Goal: Information Seeking & Learning: Learn about a topic

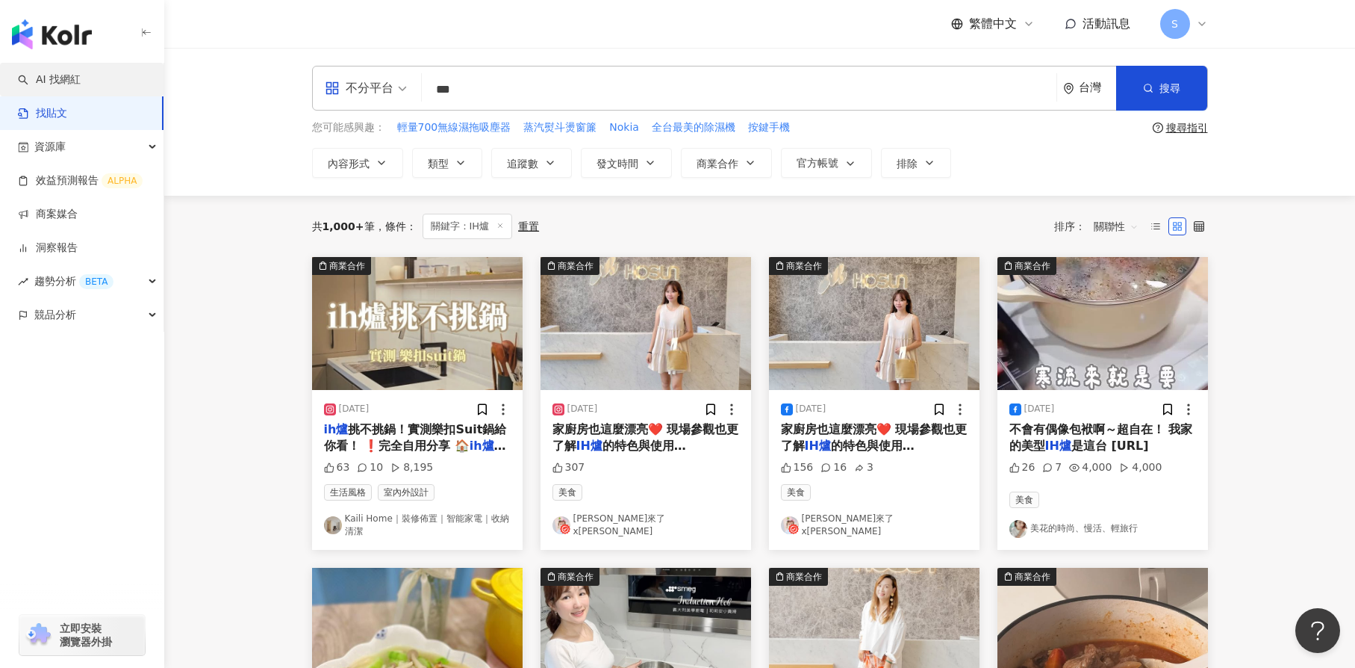
click at [81, 87] on link "AI 找網紅" at bounding box center [49, 79] width 63 height 15
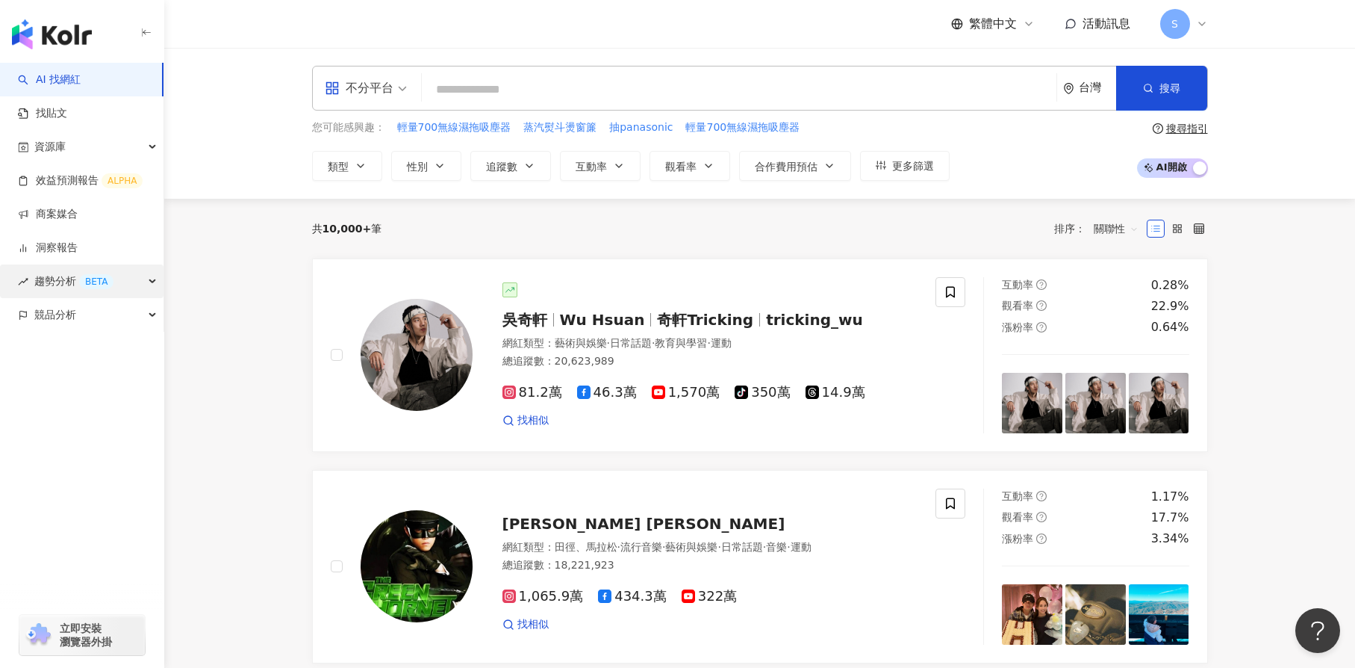
click at [93, 277] on div "BETA" at bounding box center [96, 281] width 34 height 15
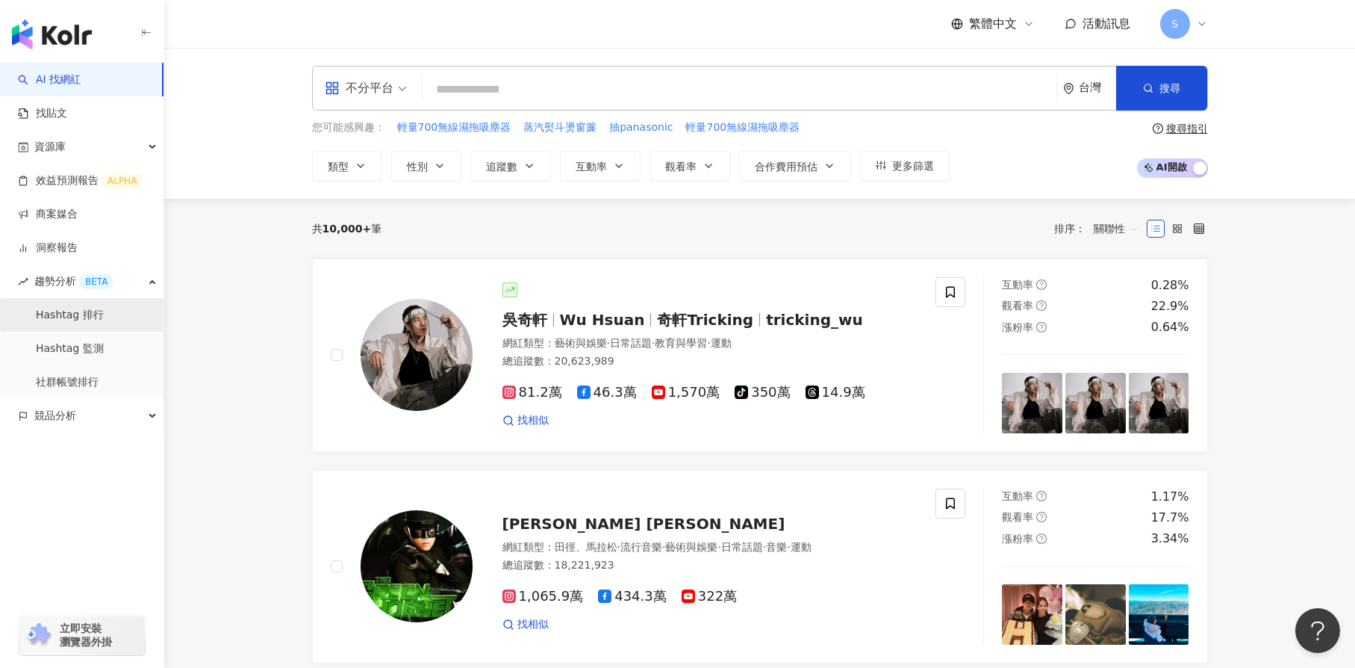
click at [78, 309] on link "Hashtag 排行" at bounding box center [70, 315] width 68 height 15
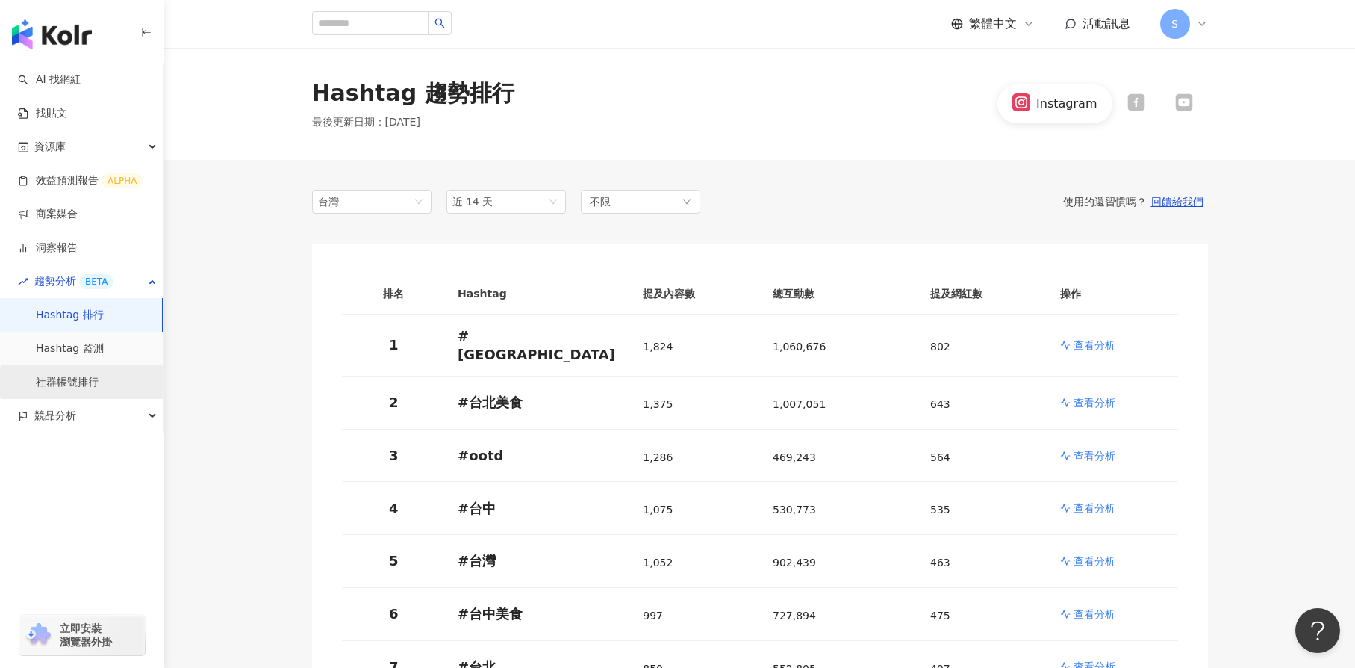
drag, startPoint x: 78, startPoint y: 367, endPoint x: 69, endPoint y: 372, distance: 10.7
click at [69, 375] on link "社群帳號排行" at bounding box center [67, 382] width 63 height 15
click at [64, 376] on link "社群帳號排行" at bounding box center [67, 382] width 63 height 15
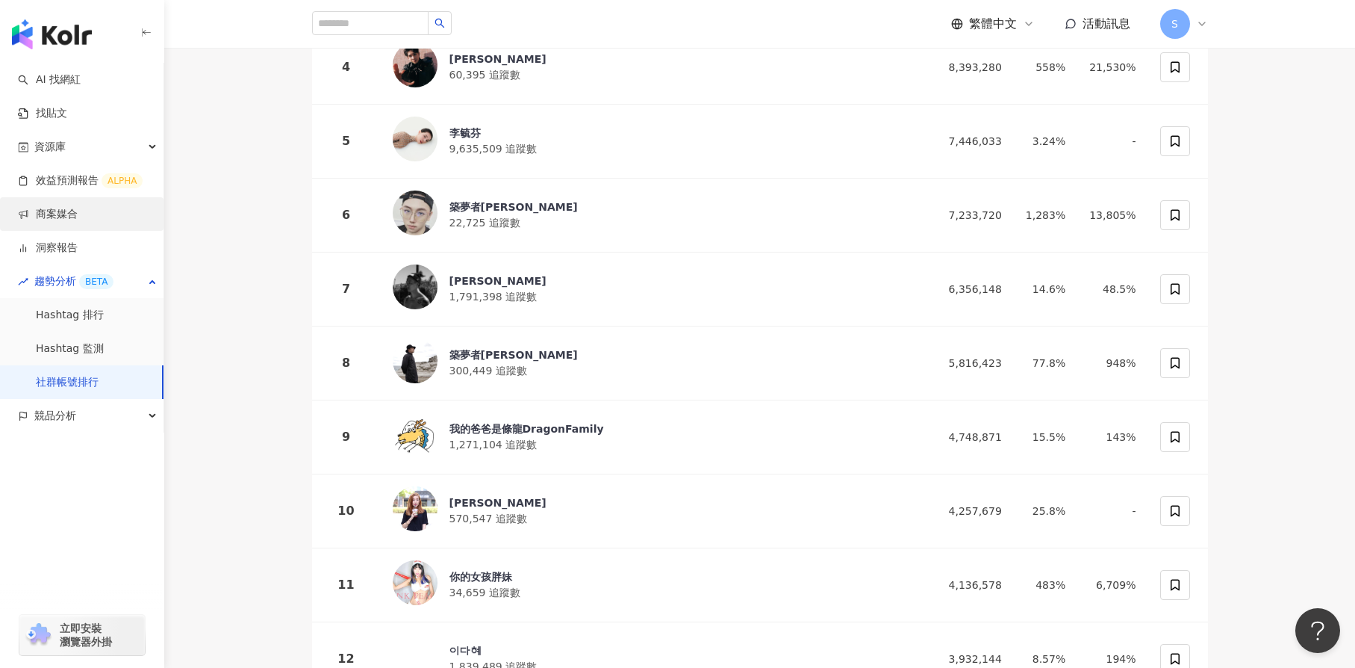
scroll to position [448, 0]
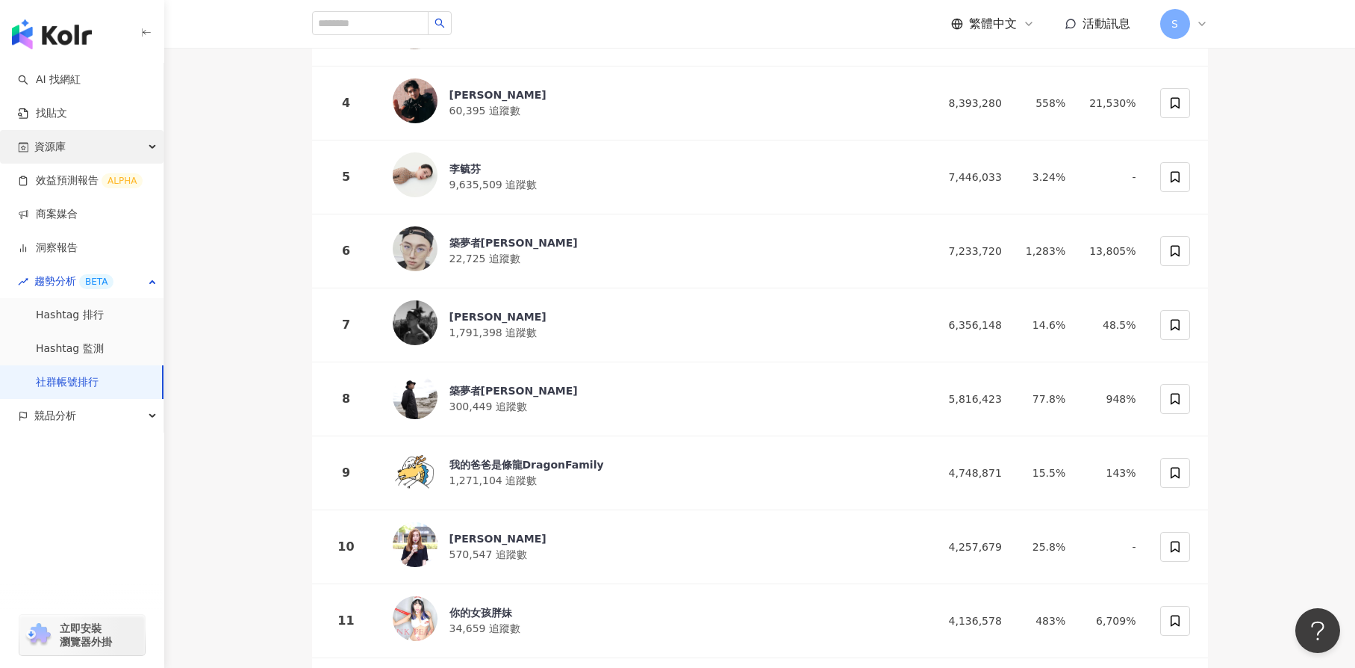
click at [110, 140] on div "資源庫" at bounding box center [82, 147] width 164 height 34
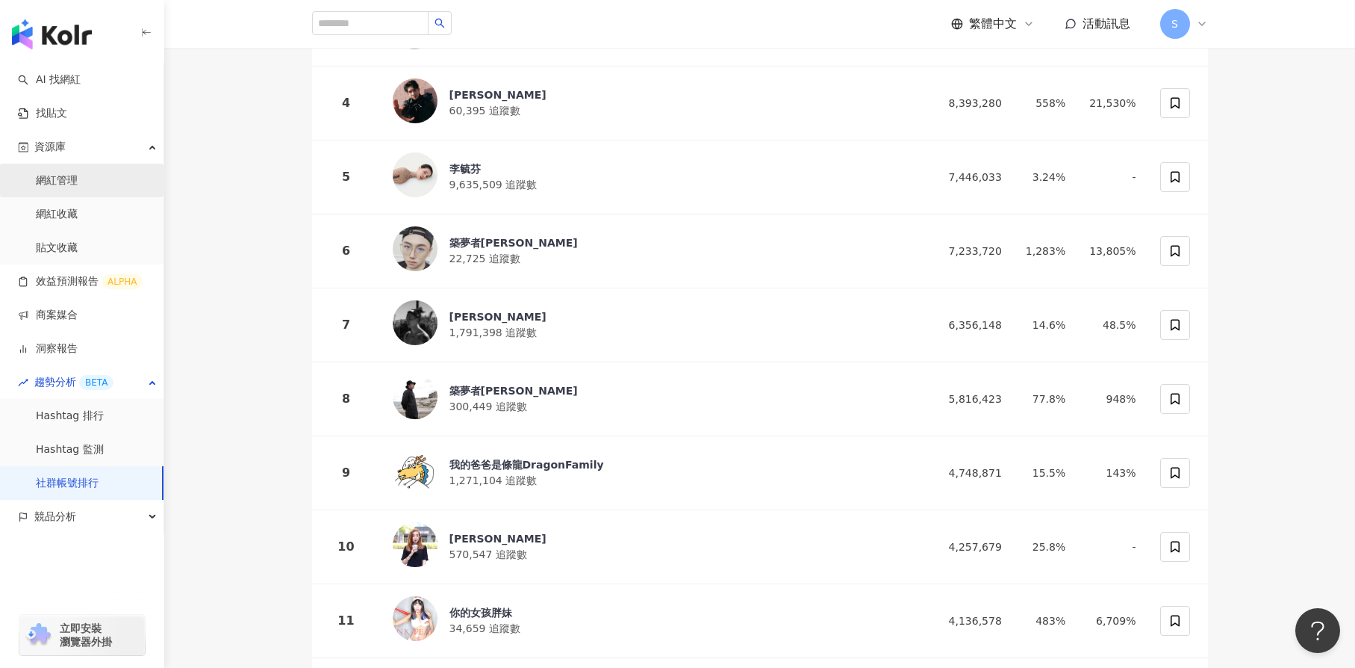
click at [78, 173] on link "網紅管理" at bounding box center [57, 180] width 42 height 15
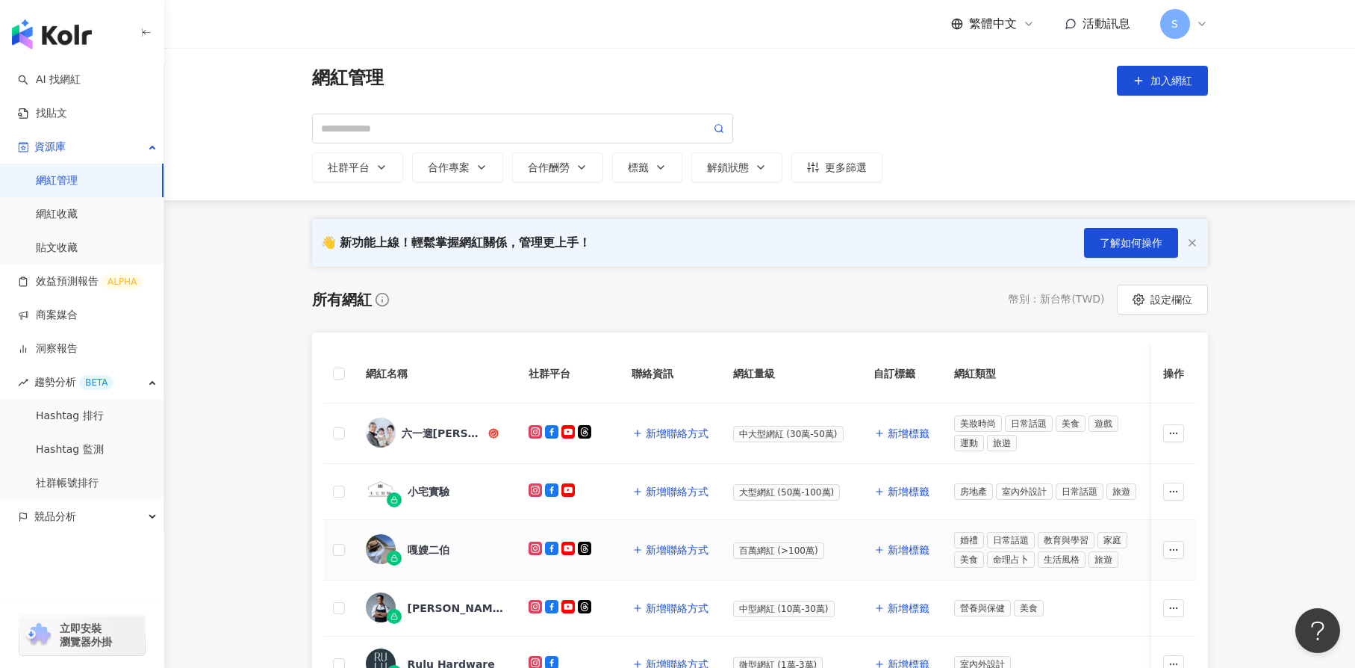
click at [434, 553] on div "嘎嫂二伯" at bounding box center [429, 549] width 42 height 15
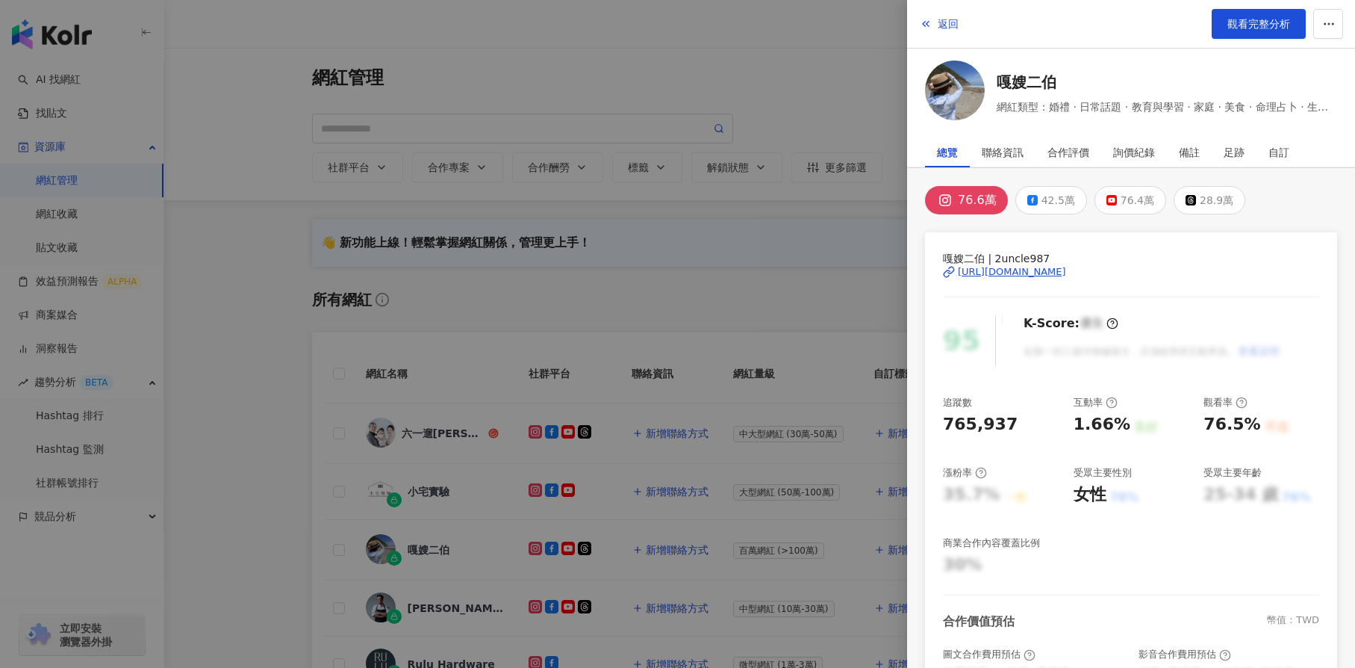
click at [220, 467] on div at bounding box center [677, 334] width 1355 height 668
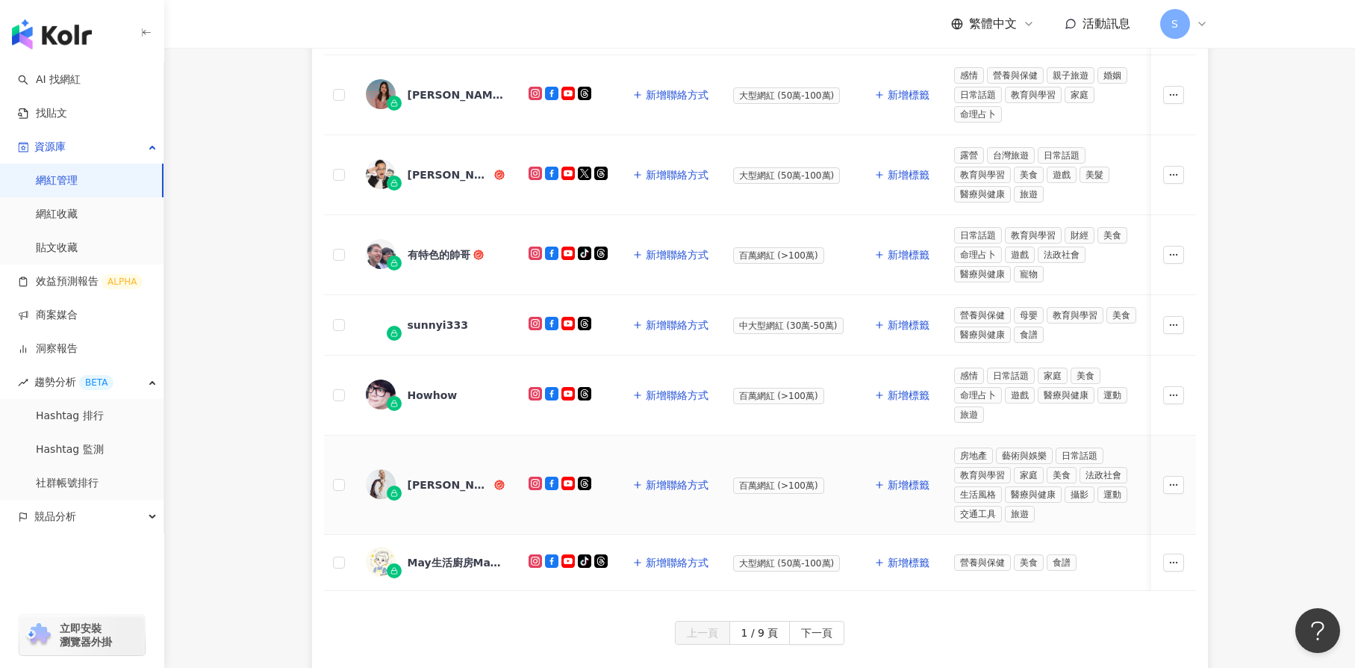
scroll to position [672, 0]
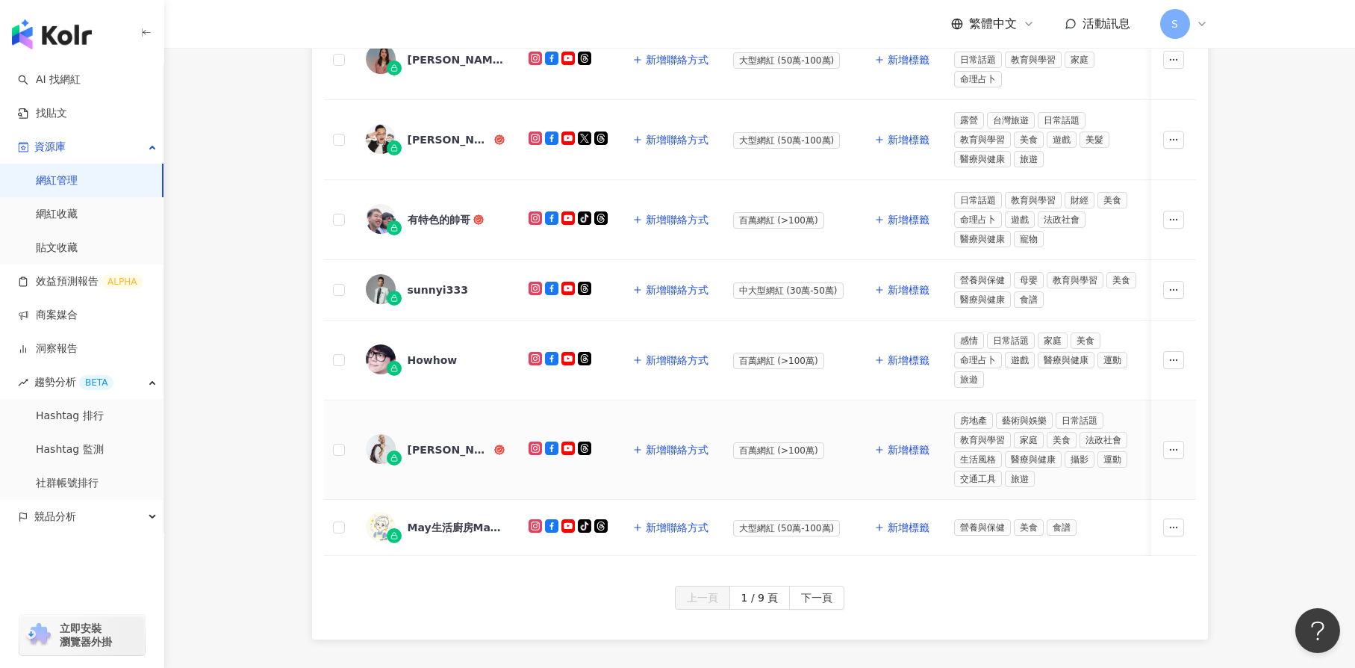
click at [412, 443] on div "吳鳳" at bounding box center [450, 449] width 84 height 15
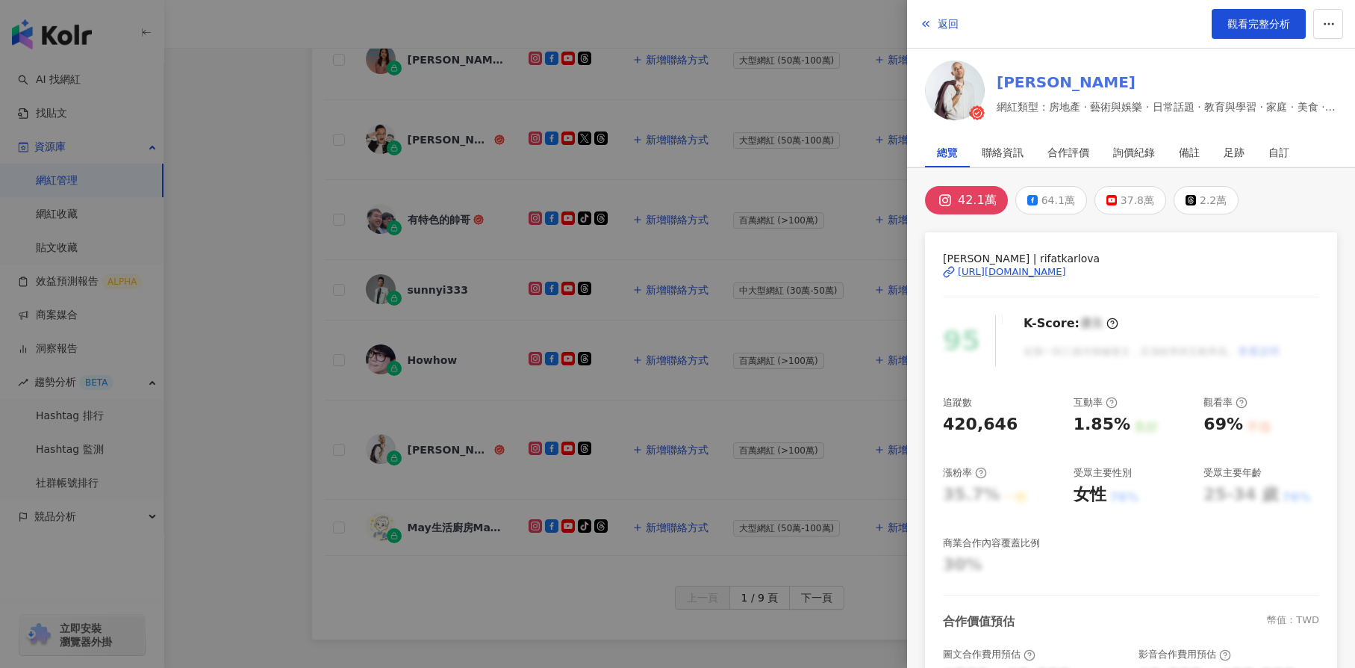
click at [1016, 78] on link "吳鳳" at bounding box center [1167, 82] width 341 height 21
click at [246, 332] on div at bounding box center [677, 334] width 1355 height 668
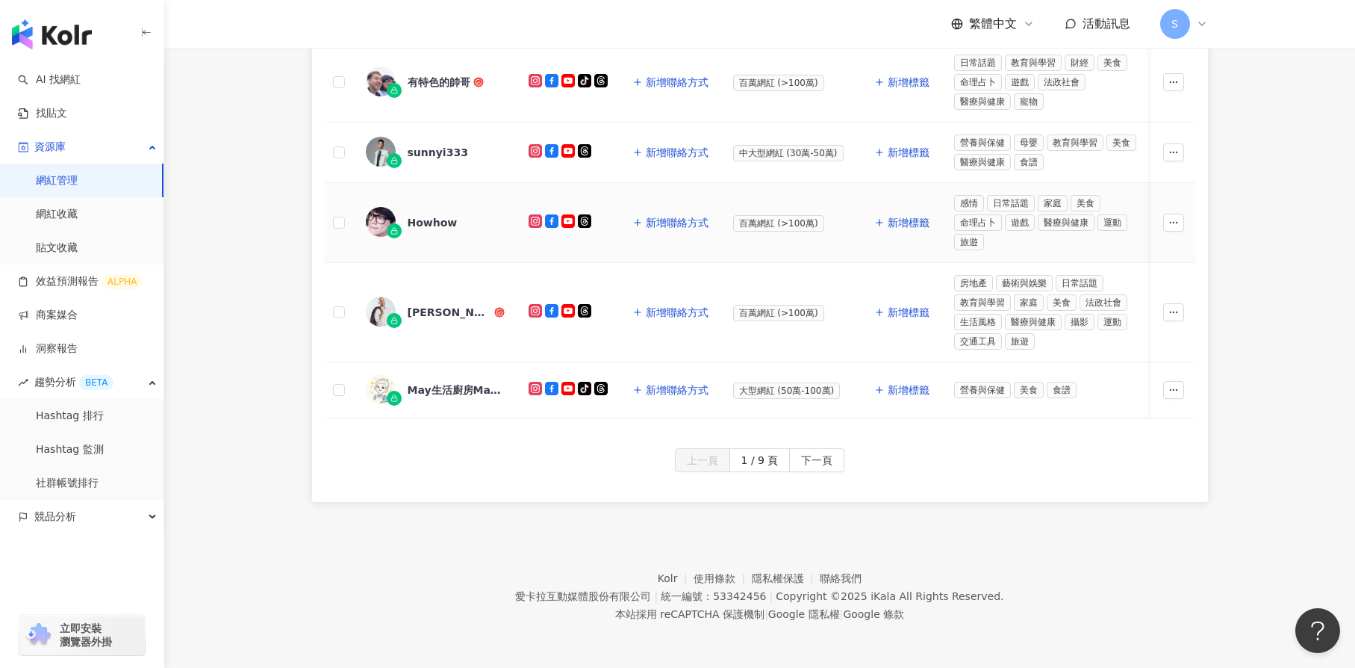
scroll to position [824, 0]
click at [1171, 307] on icon "button" at bounding box center [1174, 312] width 10 height 10
click at [73, 214] on link "網紅收藏" at bounding box center [57, 214] width 42 height 15
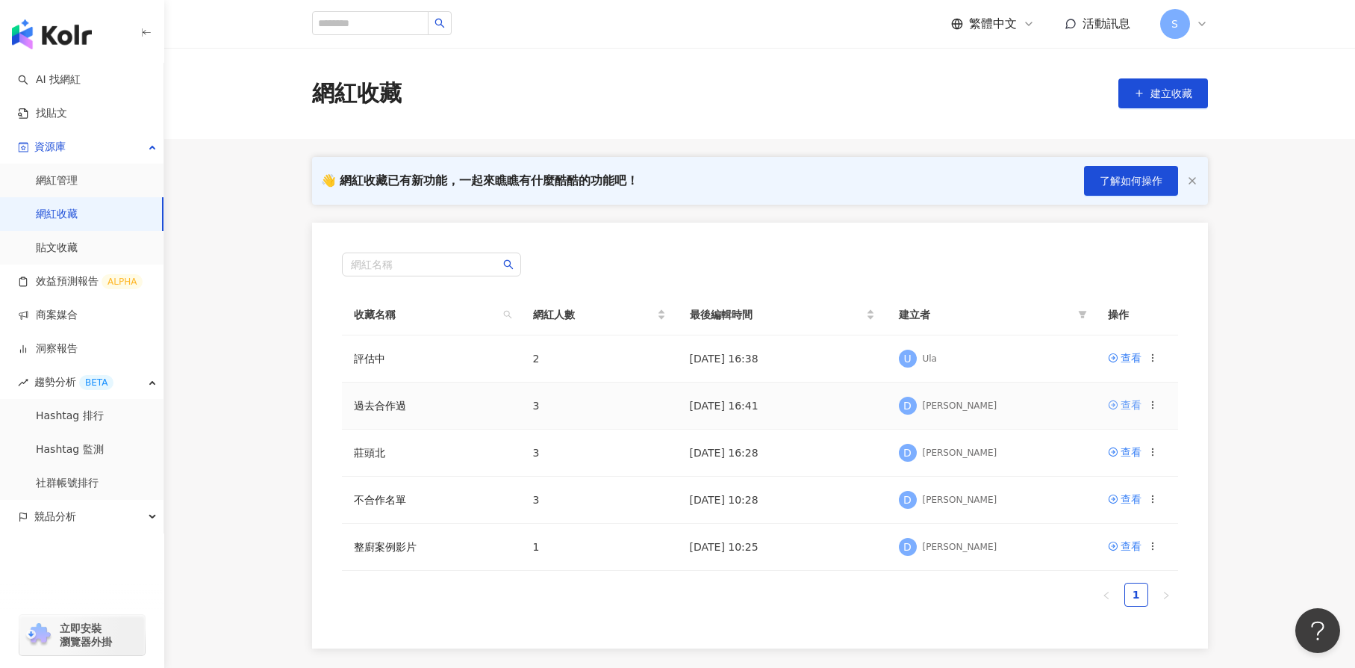
click at [1132, 402] on div "查看" at bounding box center [1131, 405] width 21 height 16
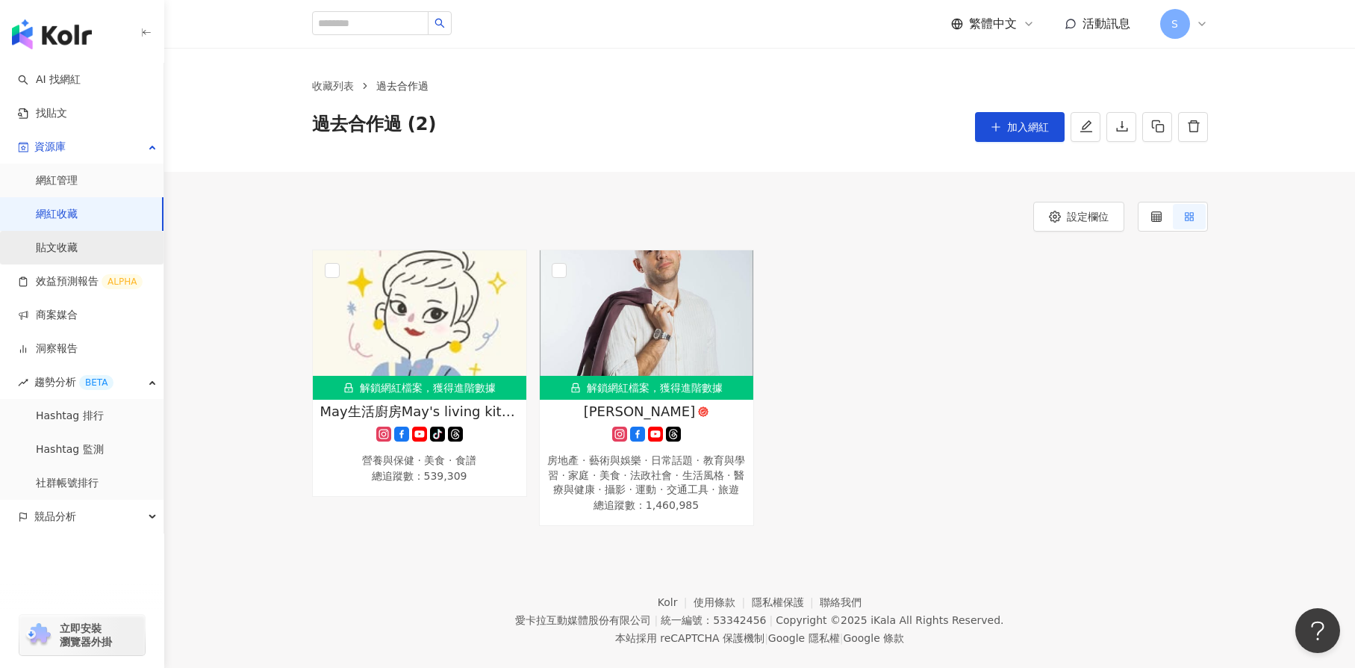
click at [78, 252] on link "貼文收藏" at bounding box center [57, 247] width 42 height 15
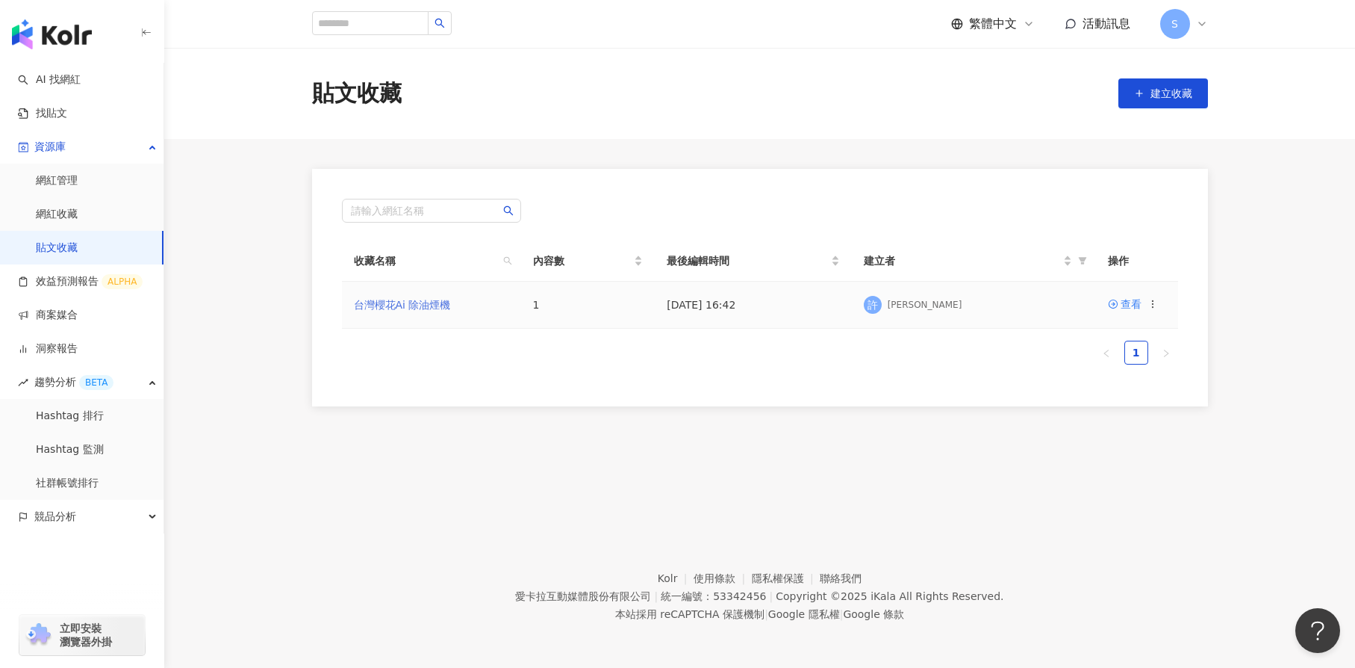
click at [423, 302] on link "台灣櫻花Ai 除油煙機" at bounding box center [402, 305] width 97 height 12
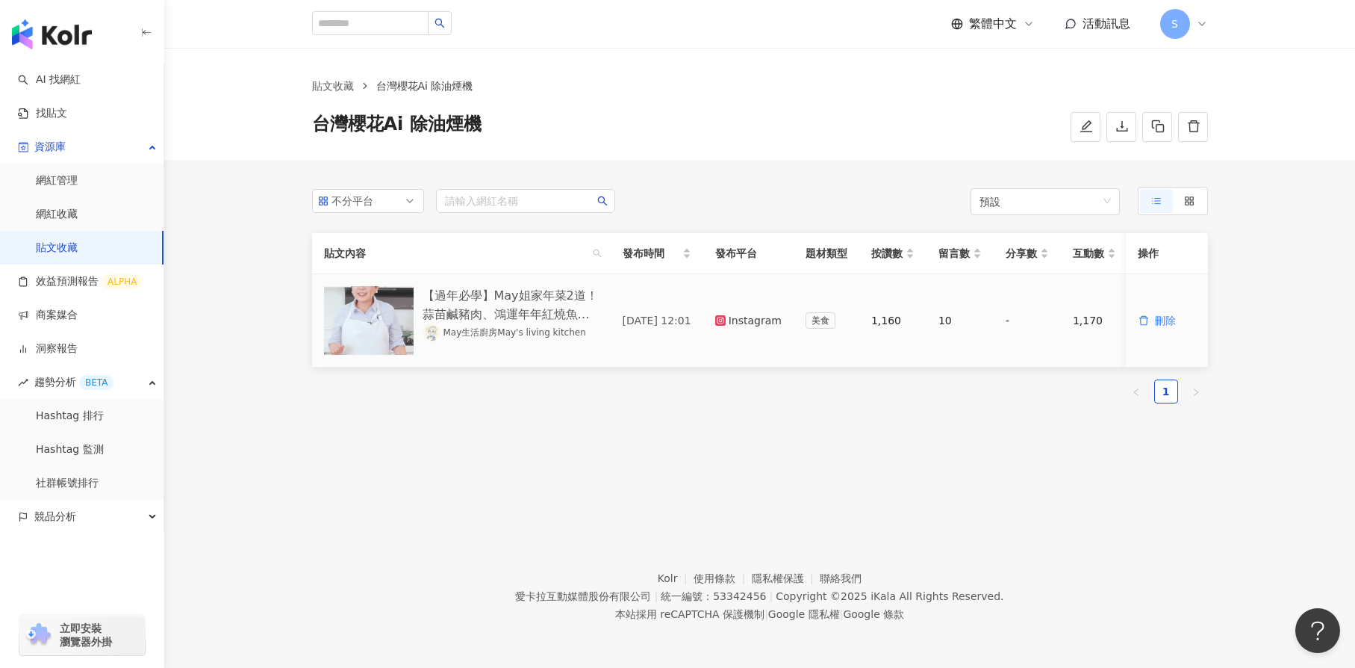
click at [376, 315] on img at bounding box center [369, 320] width 90 height 69
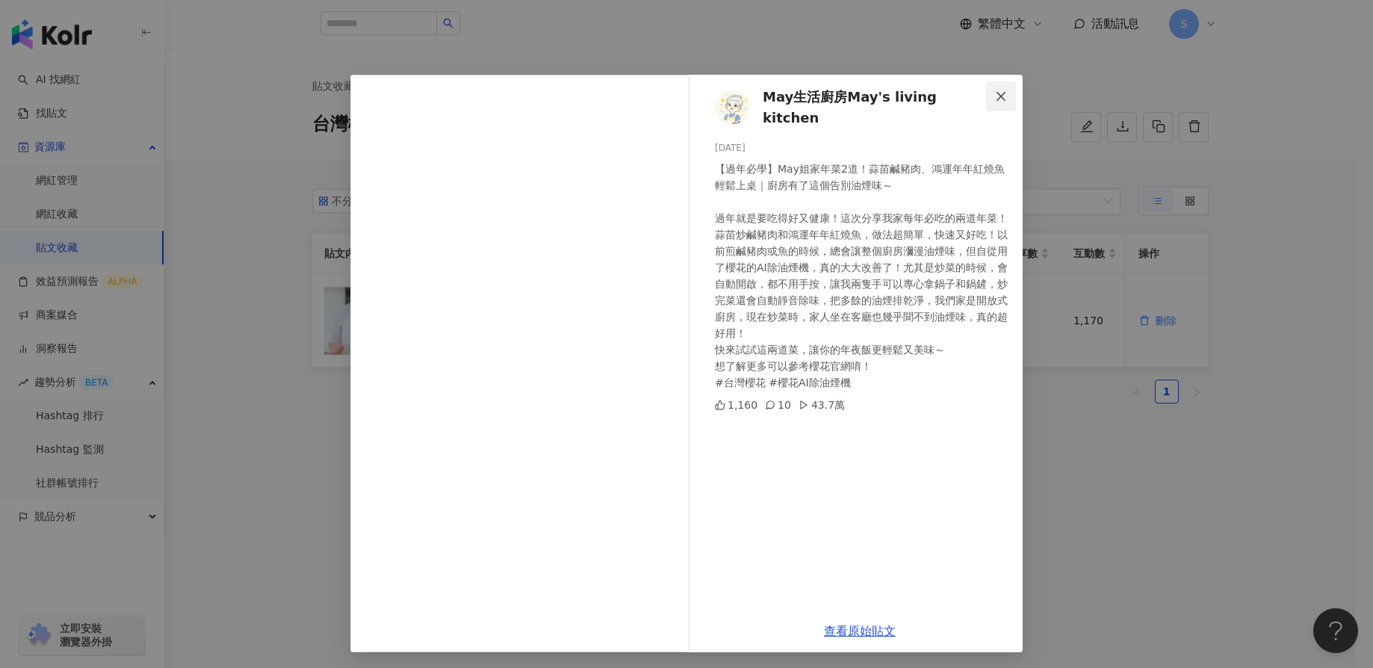
click at [998, 94] on span "Close" at bounding box center [1001, 96] width 30 height 12
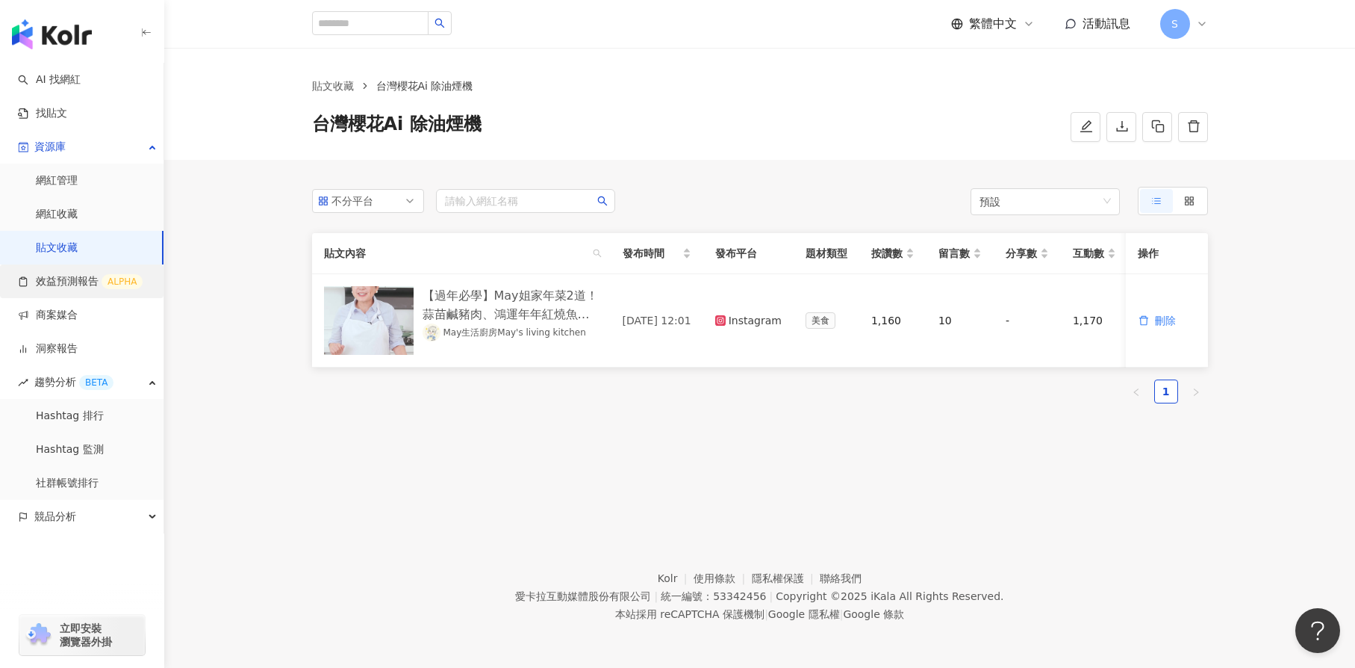
click at [82, 282] on link "效益預測報告 ALPHA" at bounding box center [80, 281] width 125 height 15
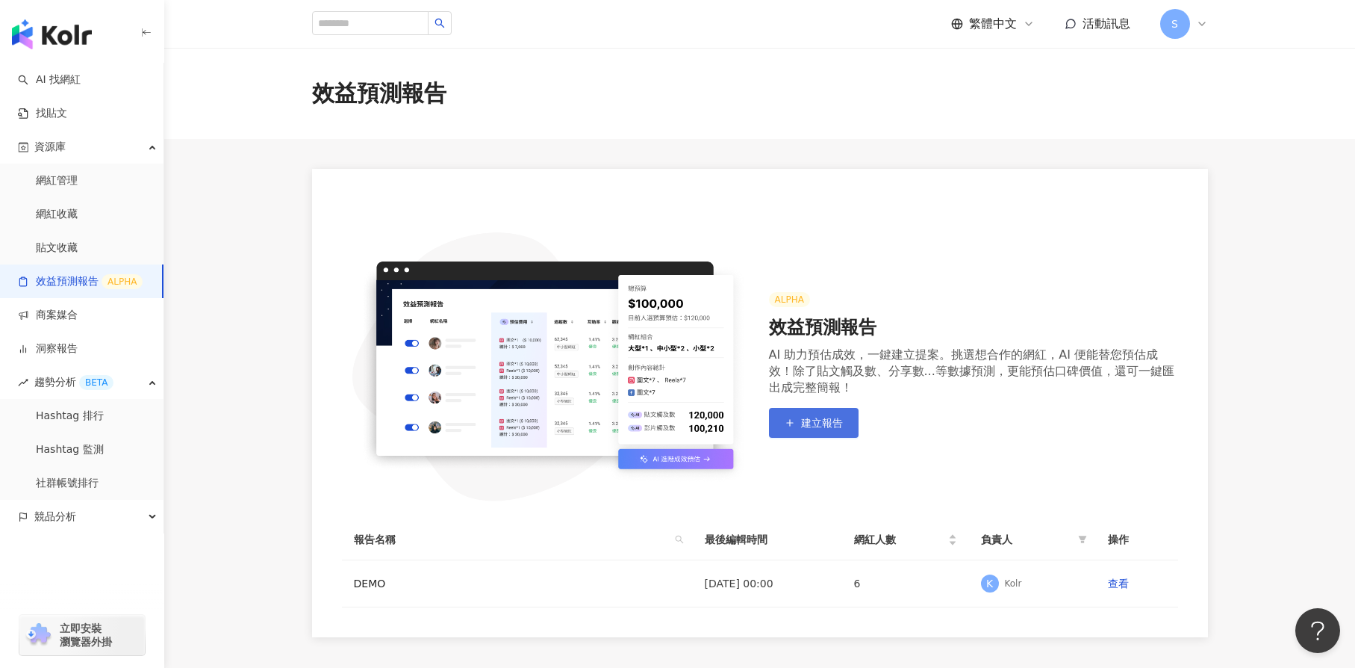
click at [842, 417] on button "建立報告" at bounding box center [814, 423] width 90 height 30
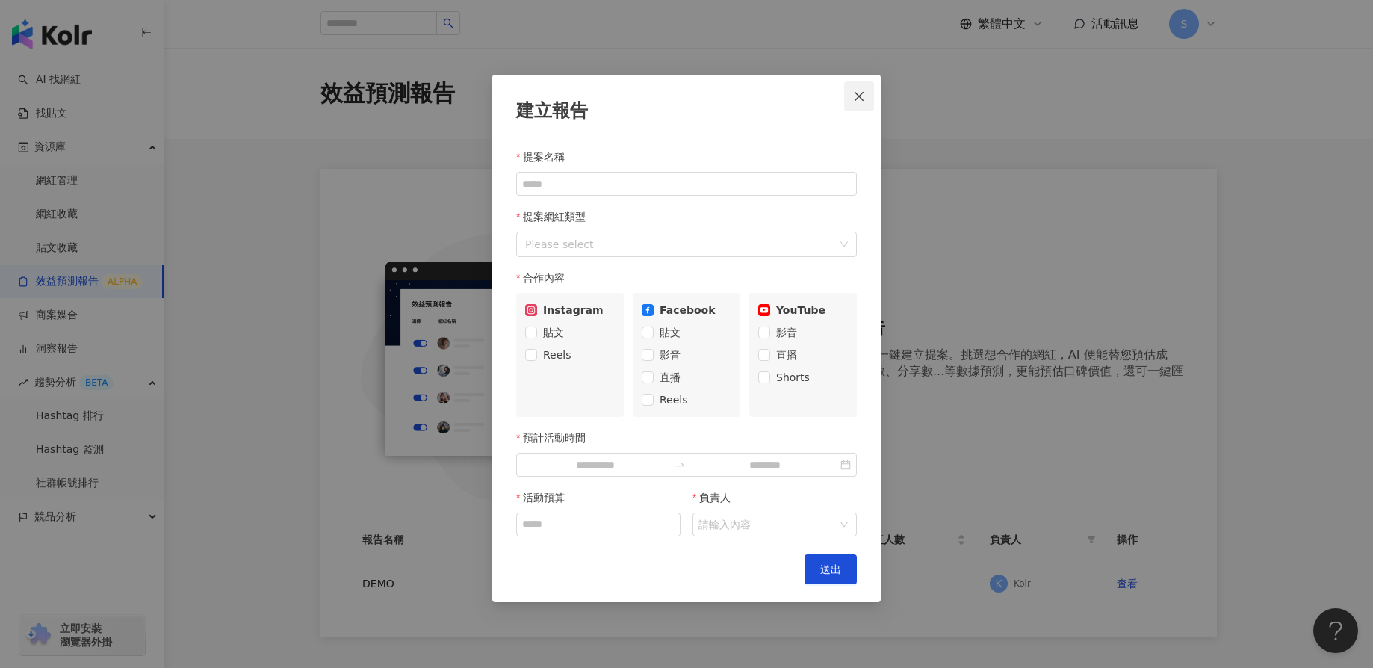
click at [863, 91] on icon "close" at bounding box center [859, 96] width 12 height 12
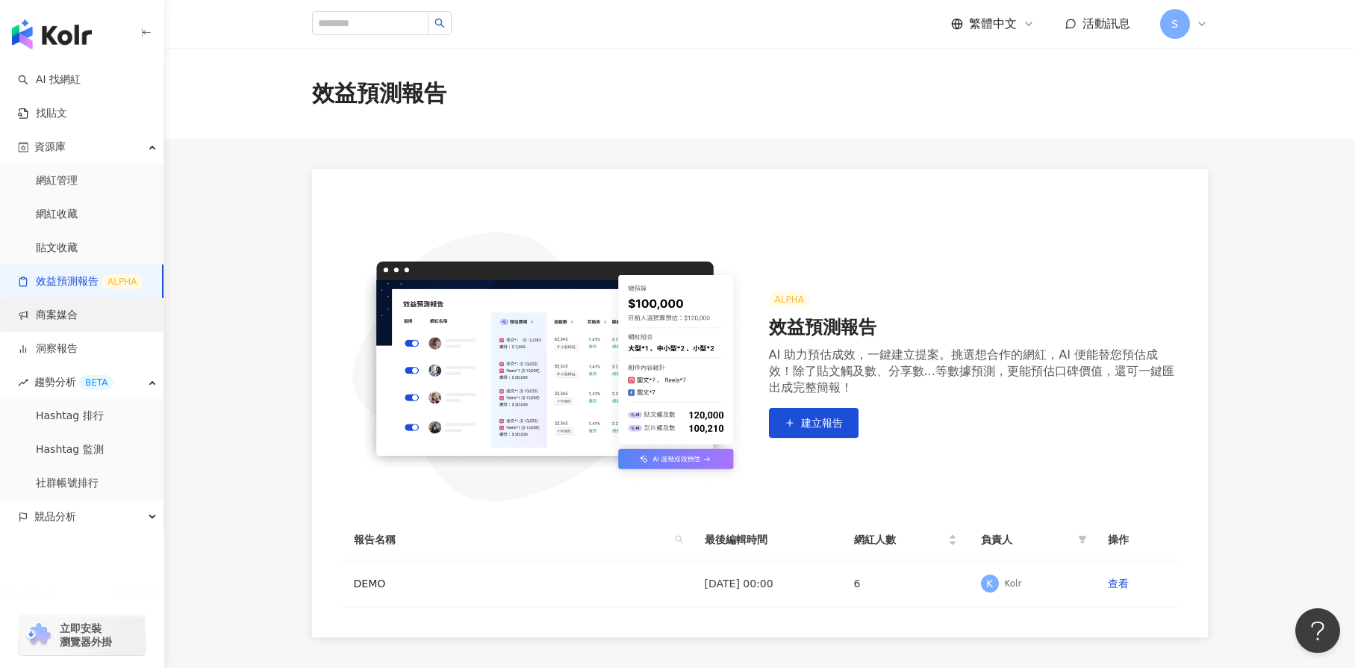
click at [76, 322] on link "商案媒合" at bounding box center [48, 315] width 60 height 15
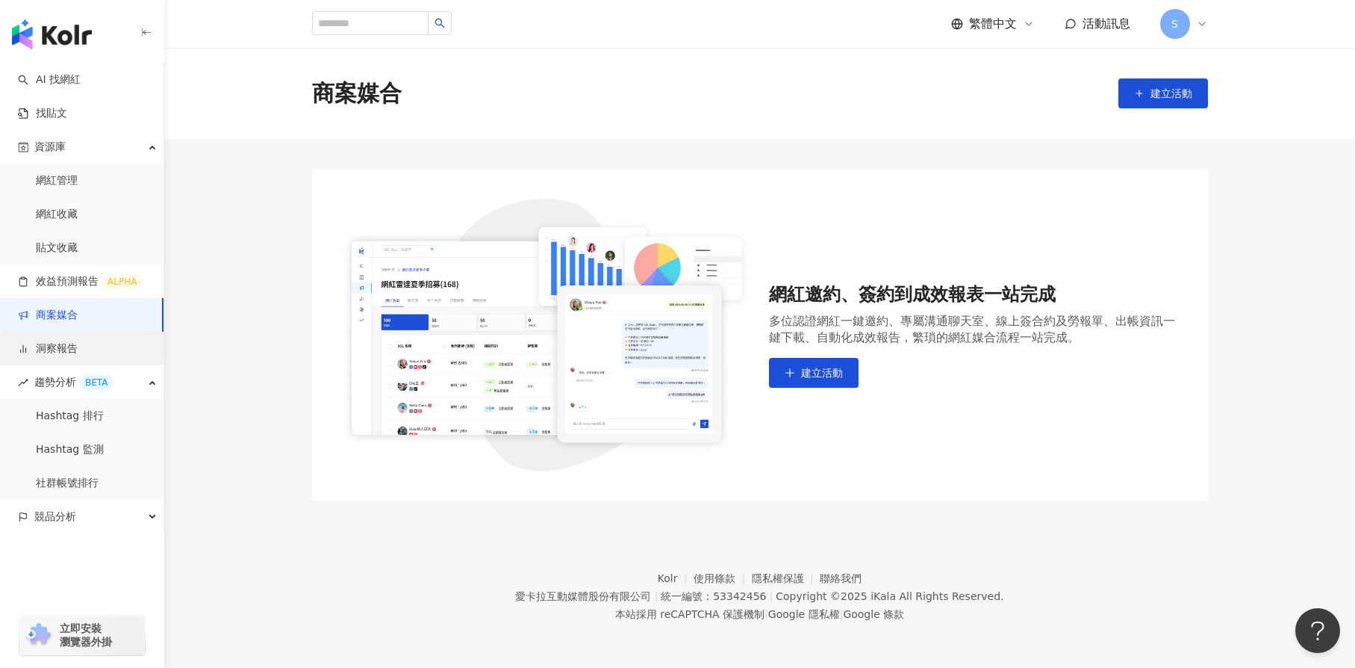
click at [73, 348] on link "洞察報告" at bounding box center [48, 348] width 60 height 15
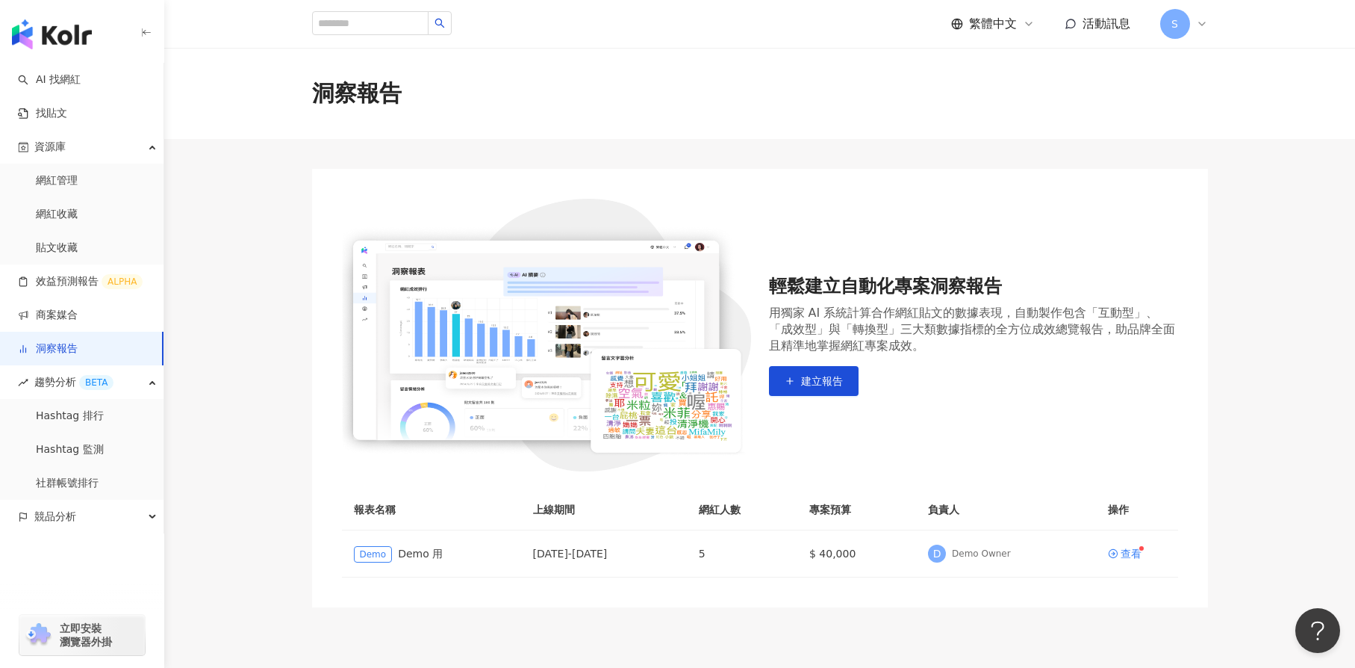
click at [219, 182] on main "洞察報告 輕鬆建立自動化專案洞察報告 用獨家 AI 系統計算合作網紅貼文的數據表現，自動製作包含「互動型」、「成效型」與「轉換型」三大類數據指標的全方位成效總…" at bounding box center [759, 327] width 1191 height 559
click at [223, 229] on main "洞察報告 輕鬆建立自動化專案洞察報告 用獨家 AI 系統計算合作網紅貼文的數據表現，自動製作包含「互動型」、「成效型」與「轉換型」三大類數據指標的全方位成效總…" at bounding box center [759, 327] width 1191 height 559
drag, startPoint x: 102, startPoint y: 163, endPoint x: 108, endPoint y: 188, distance: 26.1
click at [108, 188] on li "資源庫 網紅管理 網紅收藏 貼文收藏" at bounding box center [82, 197] width 164 height 134
click at [78, 188] on link "網紅管理" at bounding box center [57, 180] width 42 height 15
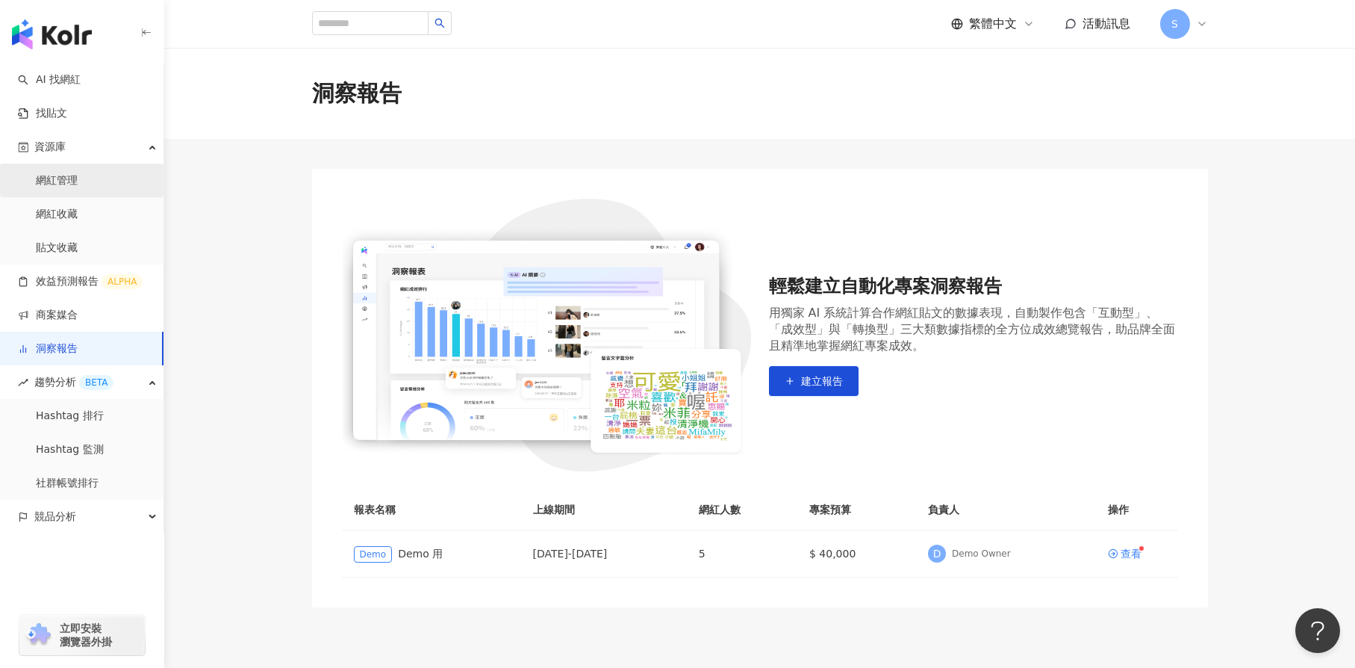
click at [78, 176] on link "網紅管理" at bounding box center [57, 180] width 42 height 15
click at [78, 179] on link "網紅管理" at bounding box center [57, 180] width 42 height 15
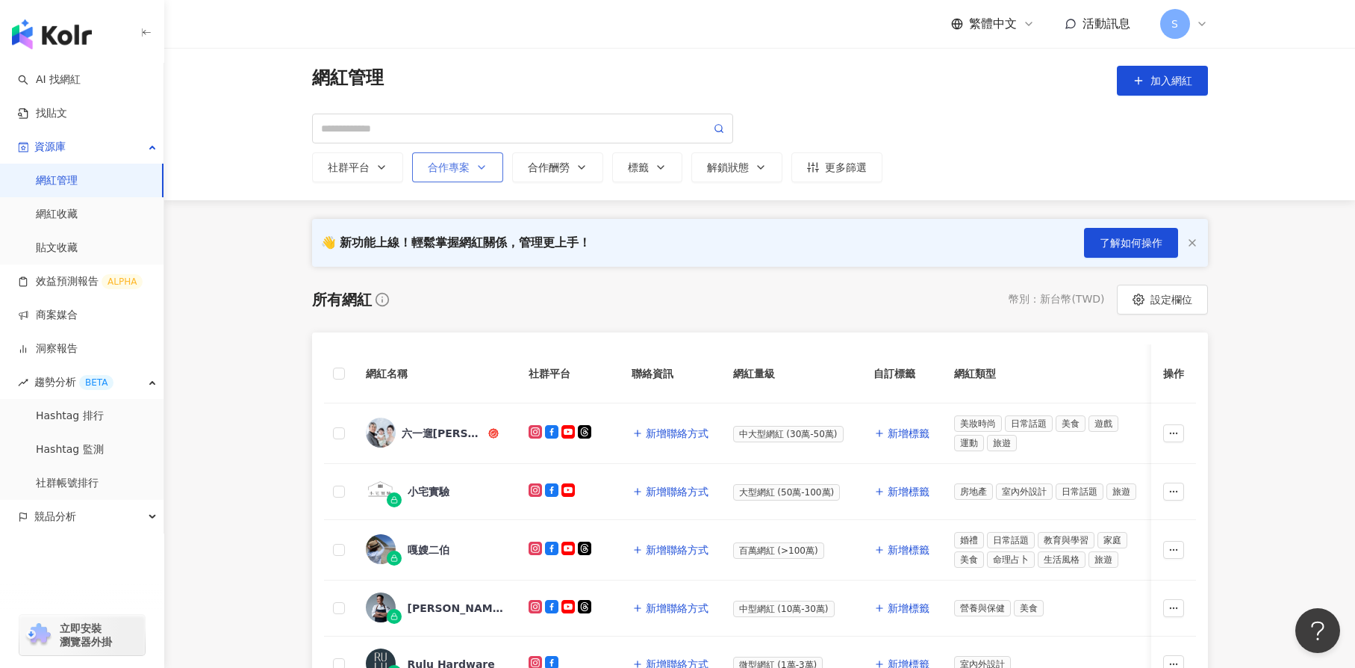
click at [443, 161] on div "合作專案" at bounding box center [458, 167] width 60 height 12
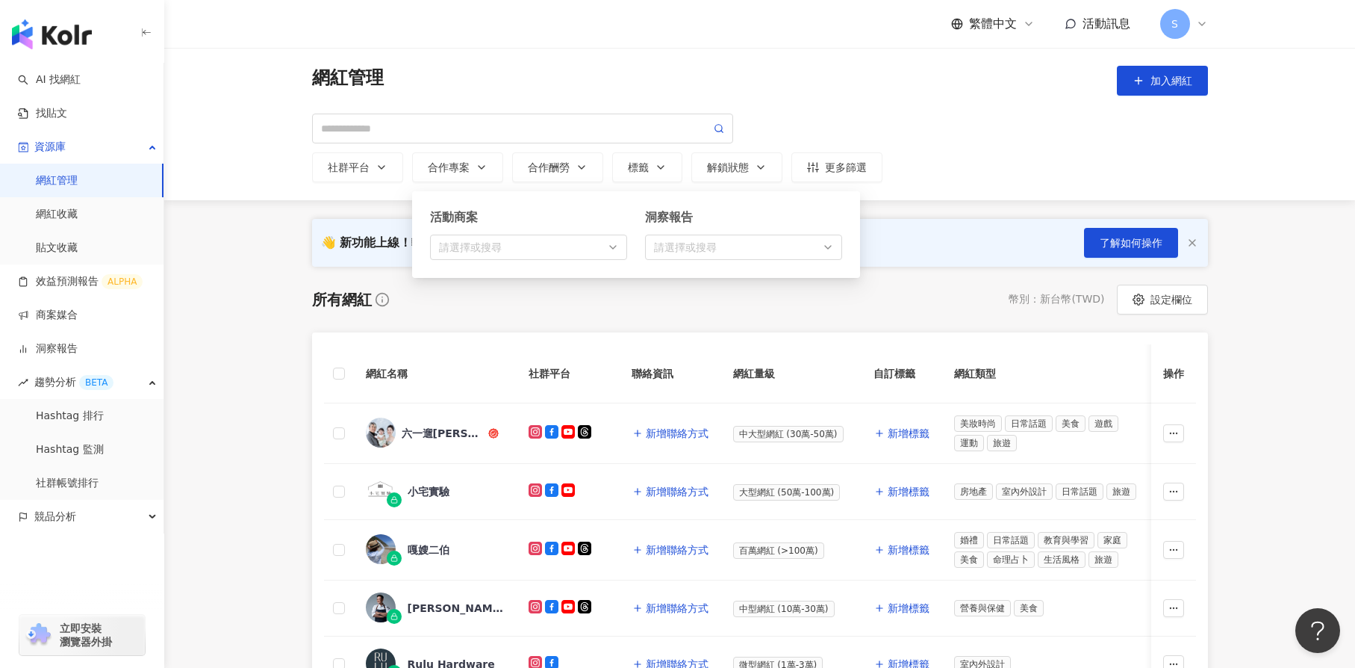
click at [255, 267] on main "網紅管理 加入網紅 社群平台 合作專案 活動商案 請選擇或搜尋 洞察報告 請選擇或搜尋 合作酬勞 標籤 解鎖狀態 更多篩選 👋 新功能上線！輕鬆掌握網紅關係，…" at bounding box center [759, 680] width 1191 height 1264
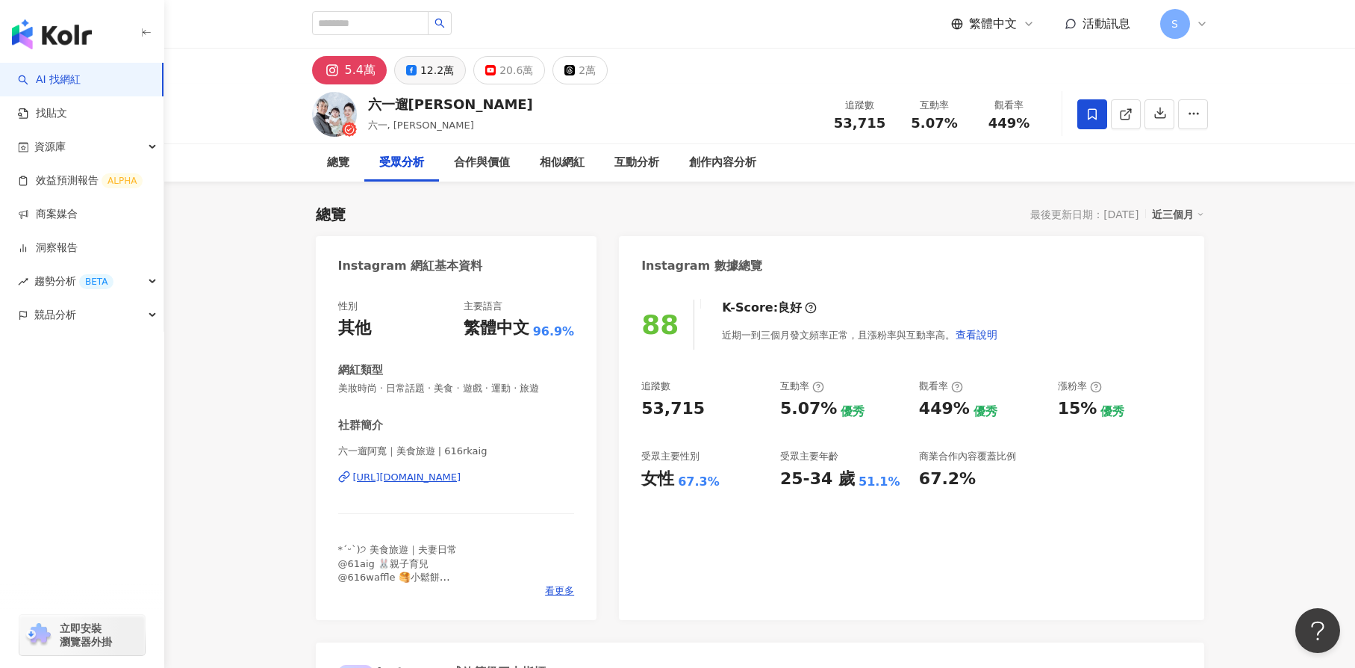
click at [411, 66] on icon at bounding box center [411, 70] width 10 height 10
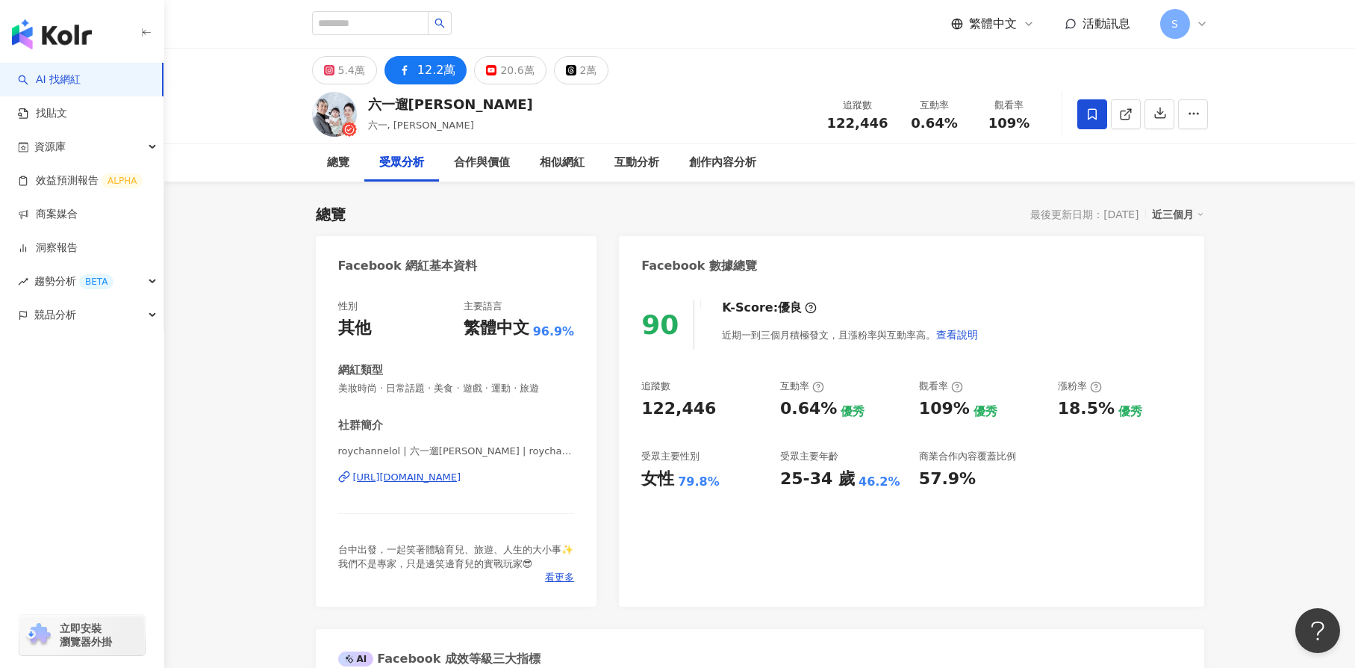
click at [402, 161] on div "受眾分析" at bounding box center [401, 163] width 45 height 18
click at [502, 66] on div "20.6萬" at bounding box center [517, 70] width 34 height 21
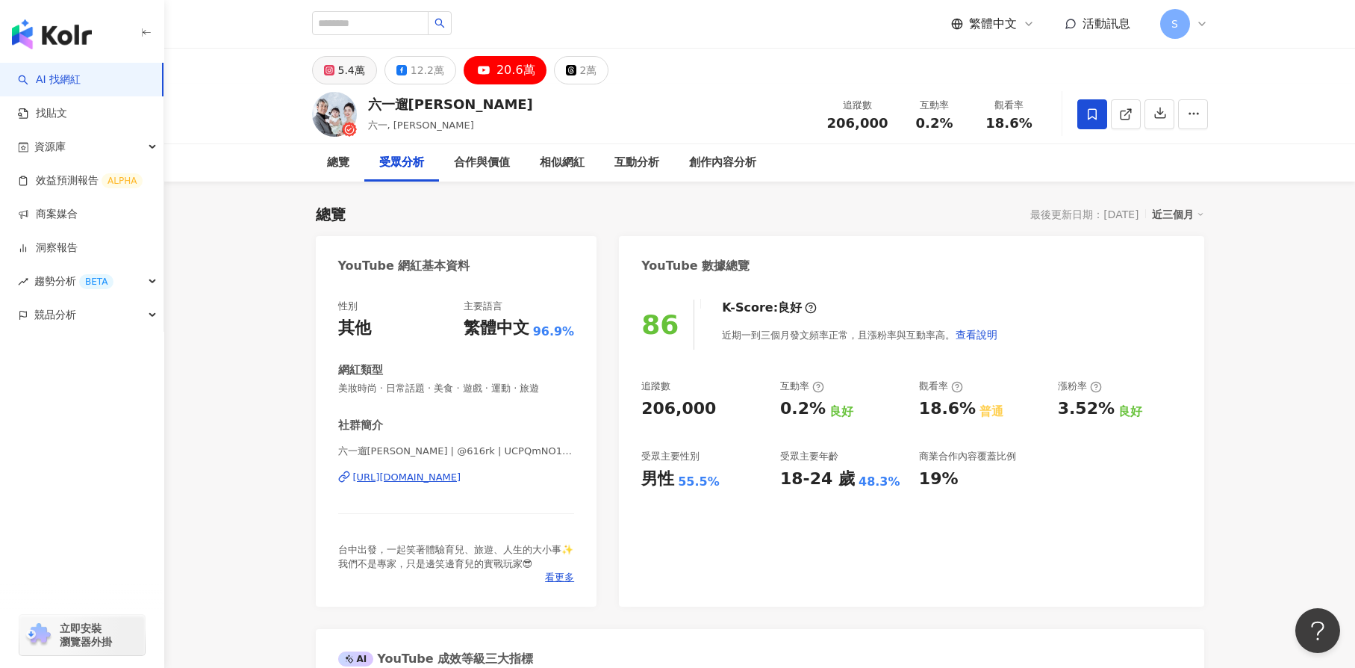
click at [340, 78] on div "5.4萬" at bounding box center [351, 70] width 27 height 21
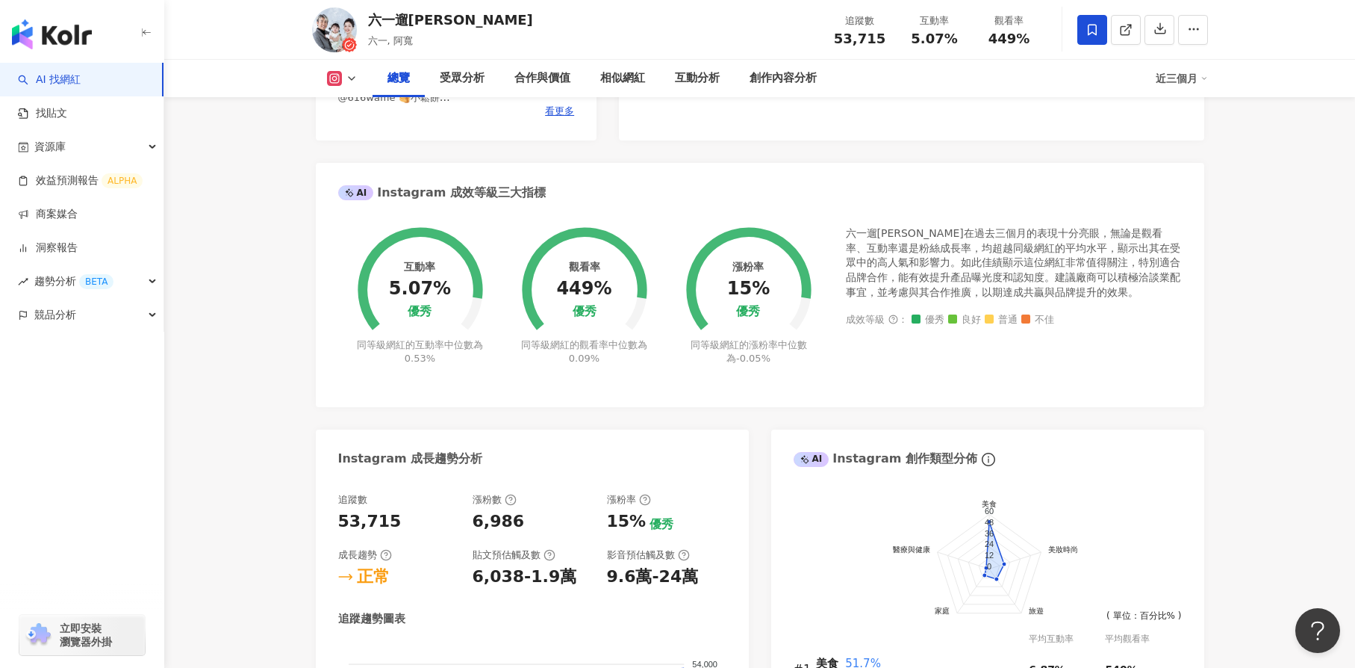
scroll to position [448, 0]
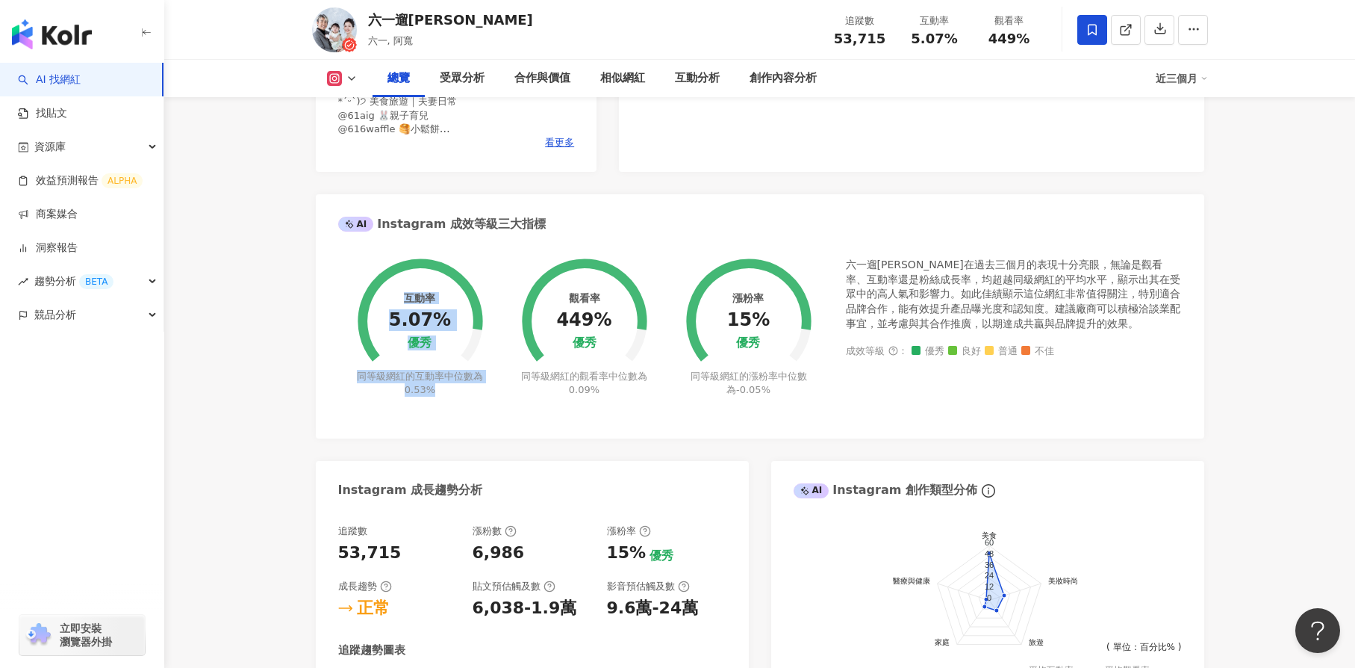
drag, startPoint x: 394, startPoint y: 293, endPoint x: 475, endPoint y: 395, distance: 130.7
click at [475, 395] on div "互動率 5.07% 優秀 同等級網紅的互動率中位數為 0.53%" at bounding box center [420, 318] width 164 height 158
drag, startPoint x: 475, startPoint y: 395, endPoint x: 511, endPoint y: 422, distance: 44.8
click at [511, 422] on div "互動率 5.07% 優秀 同等級網紅的互動率中位數為 0.53% 觀看率 449% 優秀 同等級網紅的觀看率中位數為 0.09% 漲粉率 15% 優秀 同等級…" at bounding box center [760, 340] width 889 height 195
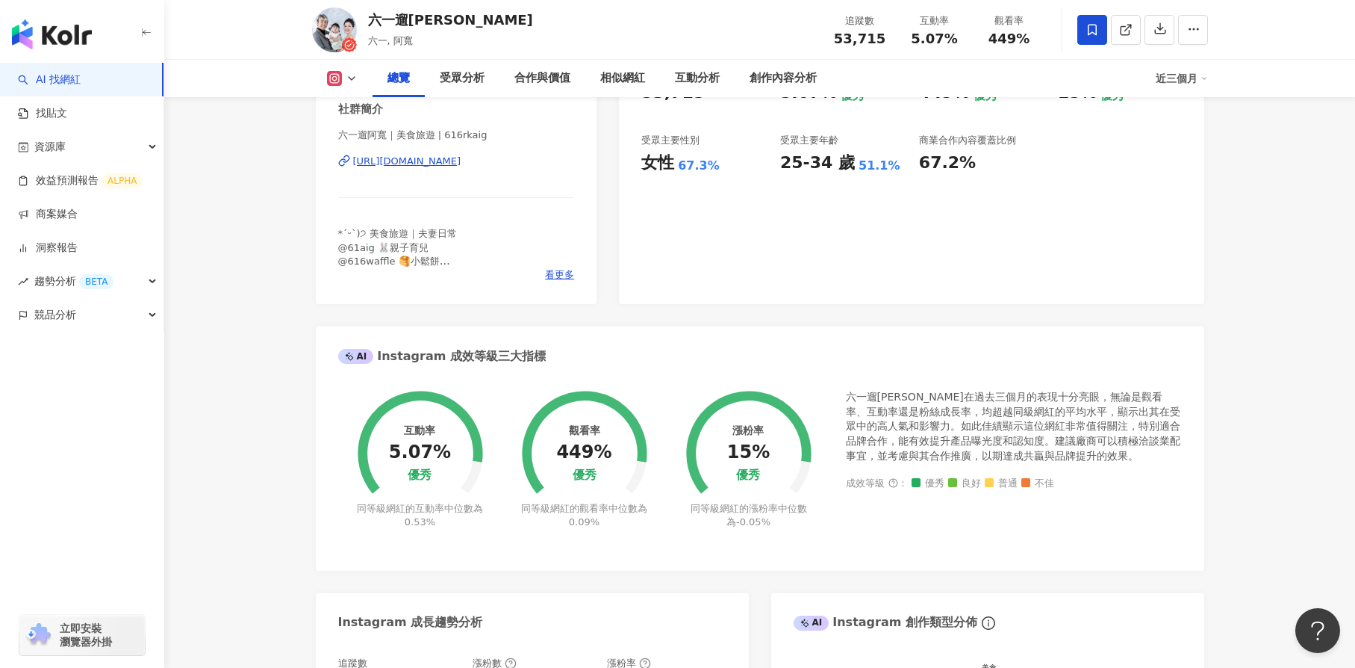
scroll to position [224, 0]
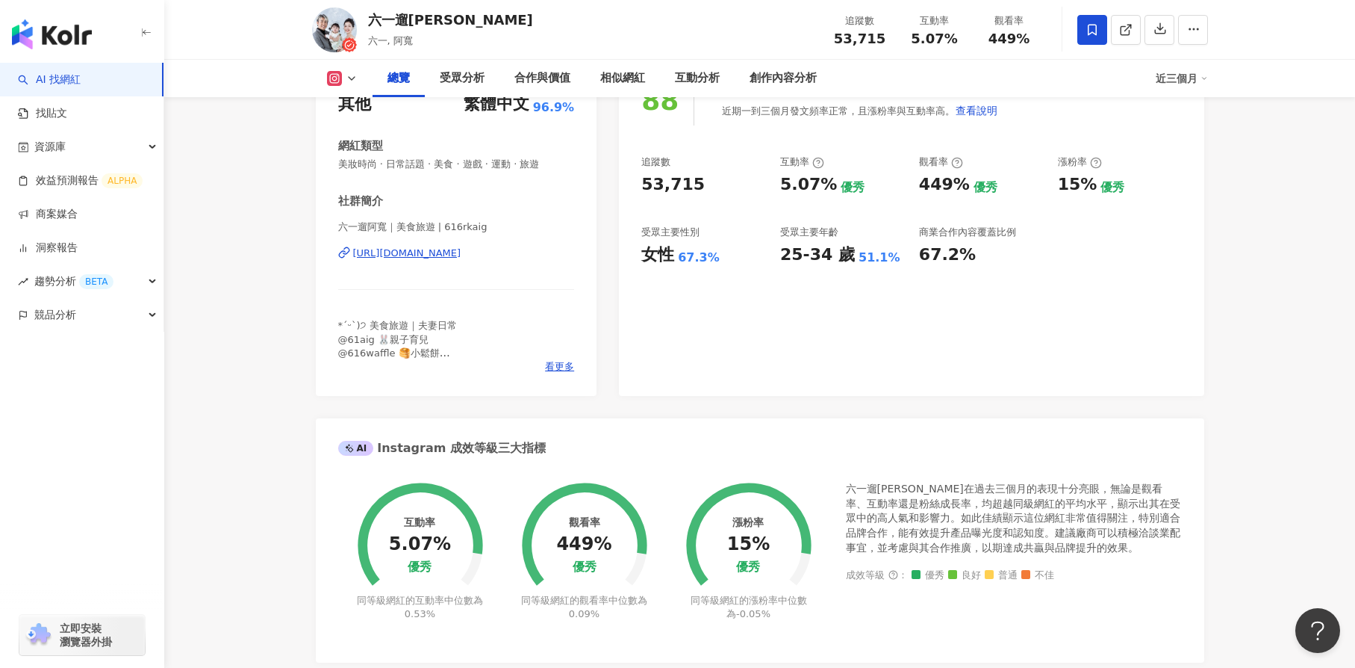
click at [338, 80] on icon at bounding box center [334, 79] width 8 height 8
click at [363, 154] on li "Facebook" at bounding box center [366, 140] width 108 height 34
click at [342, 75] on button at bounding box center [342, 78] width 60 height 15
click at [369, 151] on li "Facebook" at bounding box center [366, 140] width 108 height 34
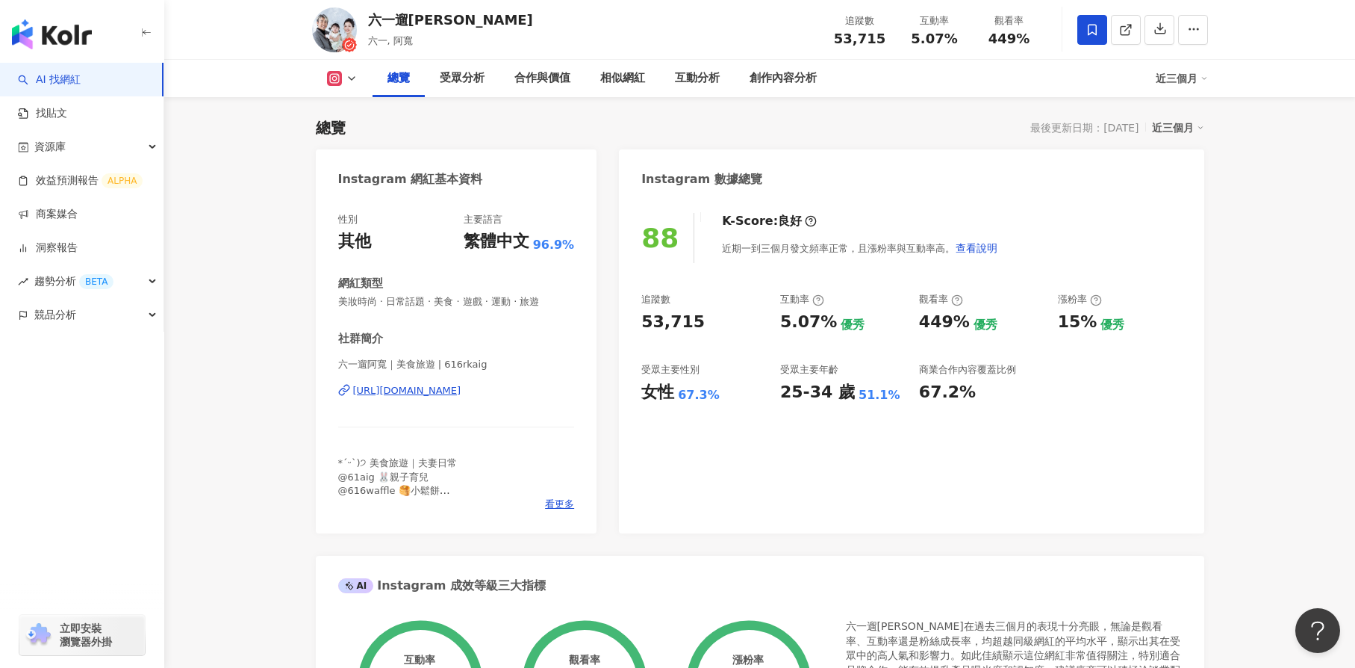
scroll to position [0, 0]
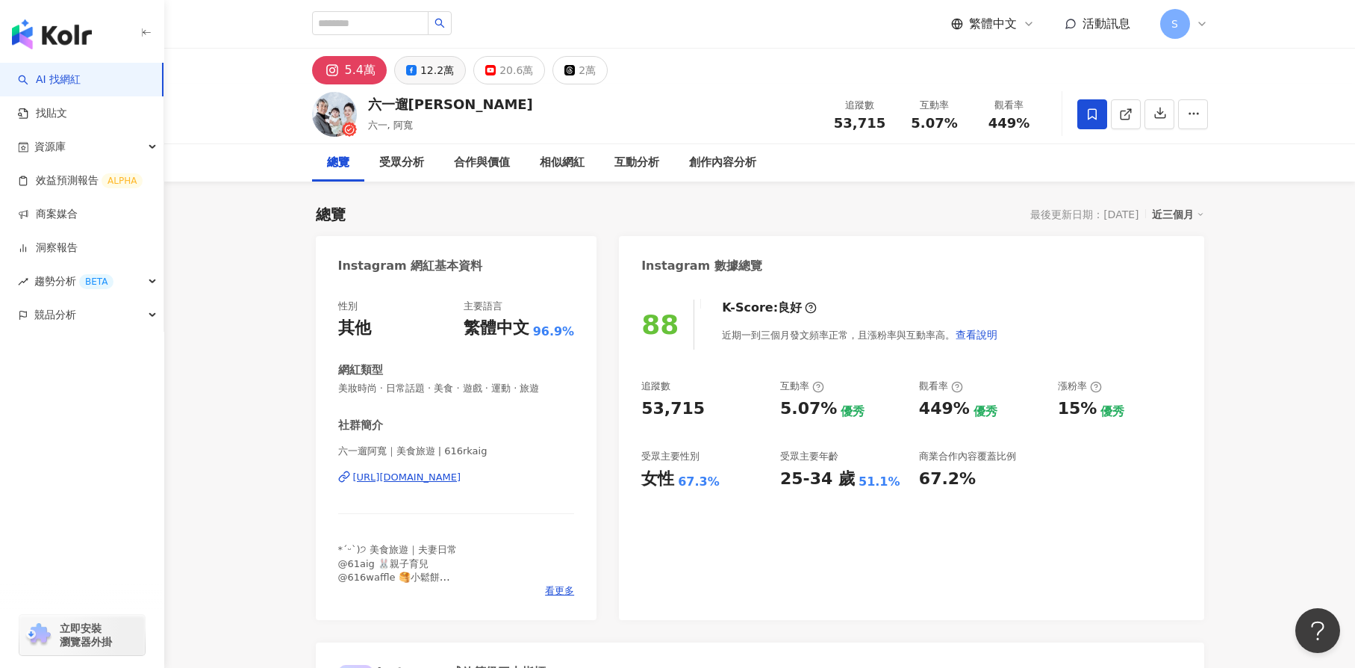
click at [426, 69] on div "12.2萬" at bounding box center [437, 70] width 34 height 21
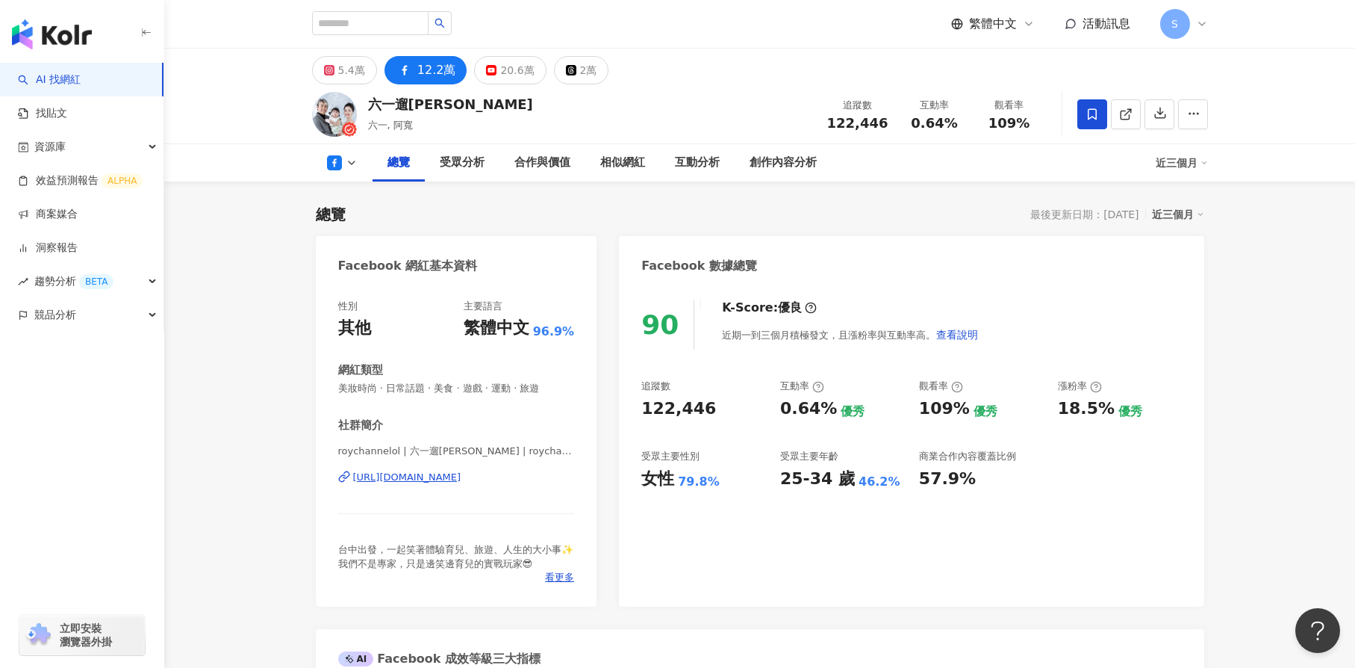
scroll to position [448, 0]
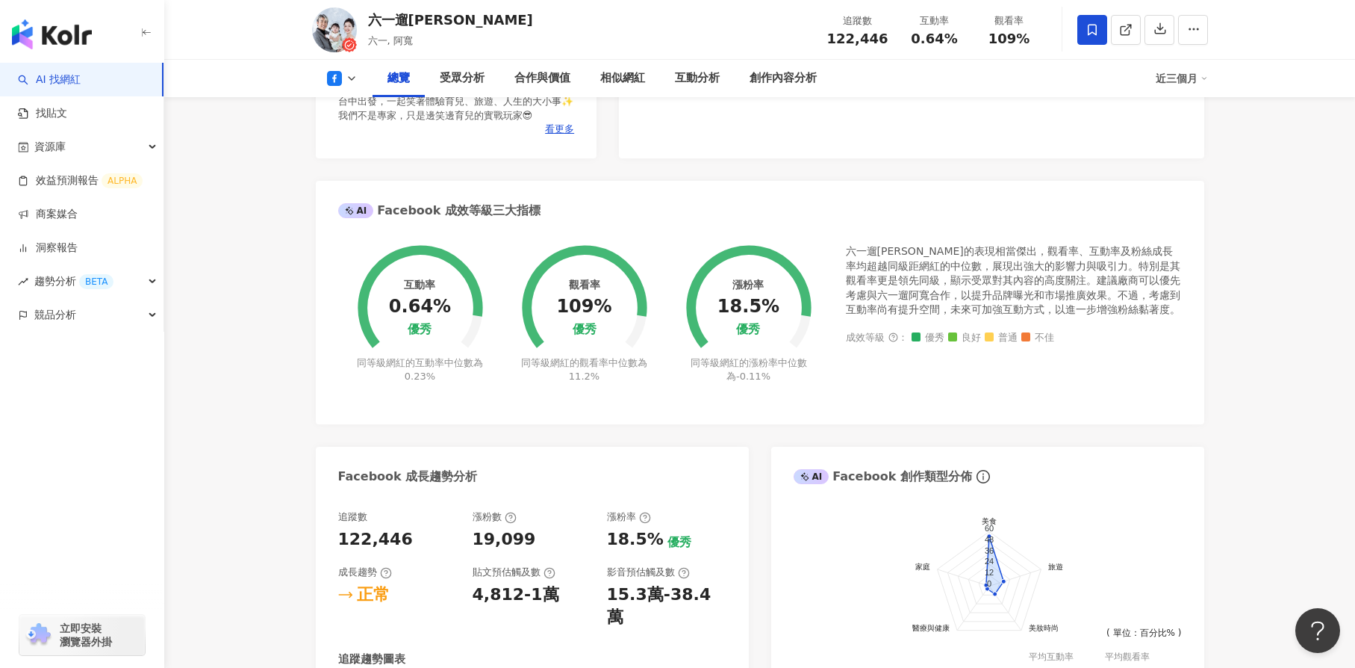
click at [326, 91] on div "總覽 受眾分析 合作與價值 相似網紅 互動分析 創作內容分析 近三個月" at bounding box center [760, 78] width 896 height 37
click at [337, 81] on icon at bounding box center [334, 78] width 15 height 15
click at [350, 185] on li "YouTube" at bounding box center [366, 175] width 108 height 34
click at [352, 81] on icon at bounding box center [352, 78] width 12 height 12
click at [352, 176] on button "YouTube" at bounding box center [366, 174] width 90 height 21
